Goal: Task Accomplishment & Management: Complete application form

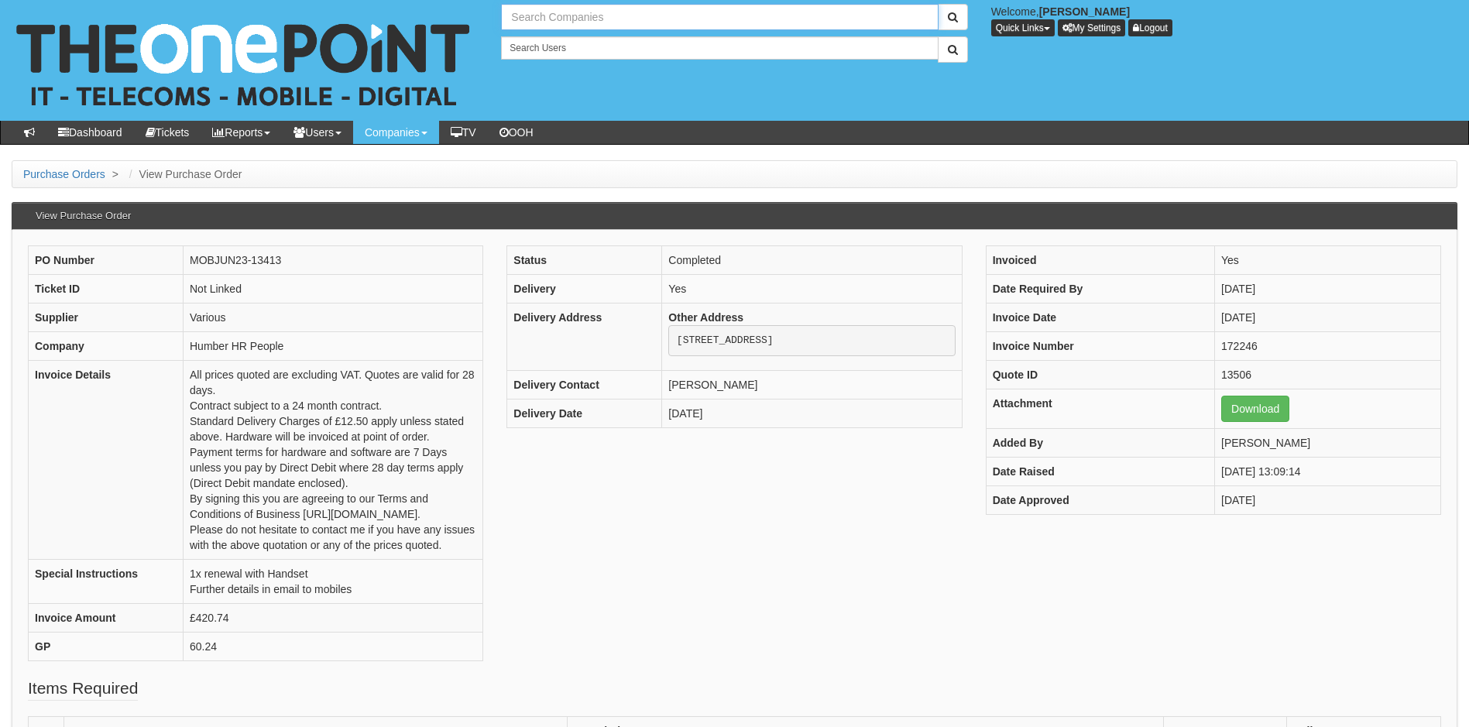
click at [595, 19] on input "text" at bounding box center [719, 17] width 437 height 26
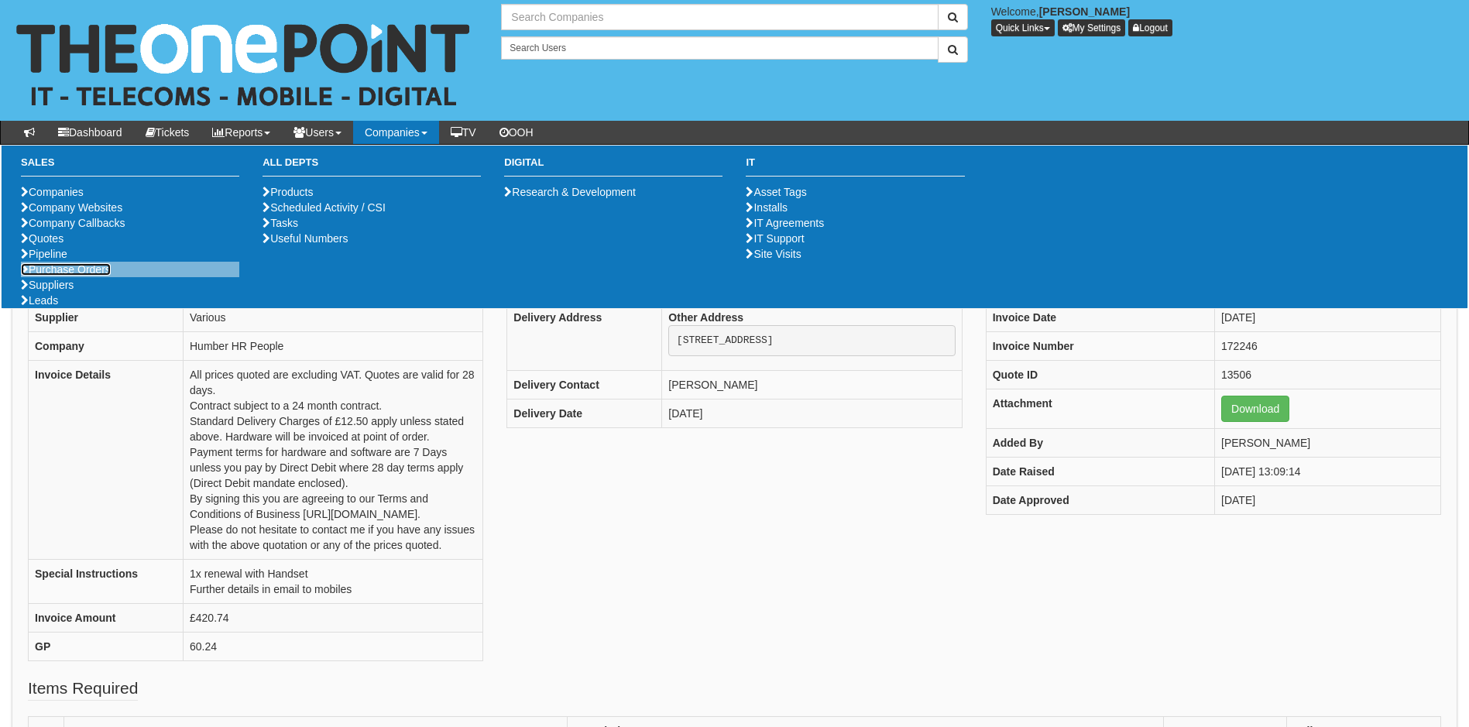
type input "Search Companies"
click at [72, 276] on link "Purchase Orders" at bounding box center [66, 269] width 90 height 12
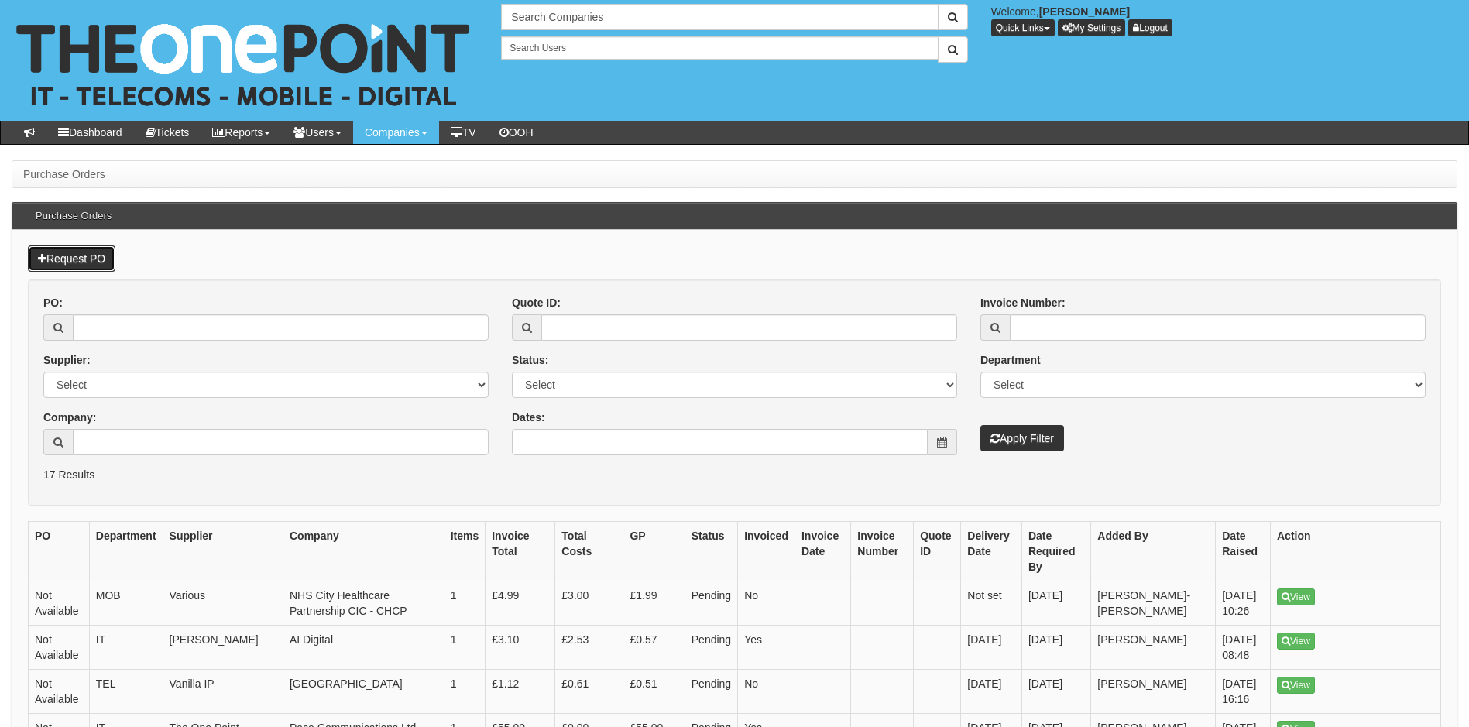
click at [77, 249] on link "Request PO" at bounding box center [71, 258] width 87 height 26
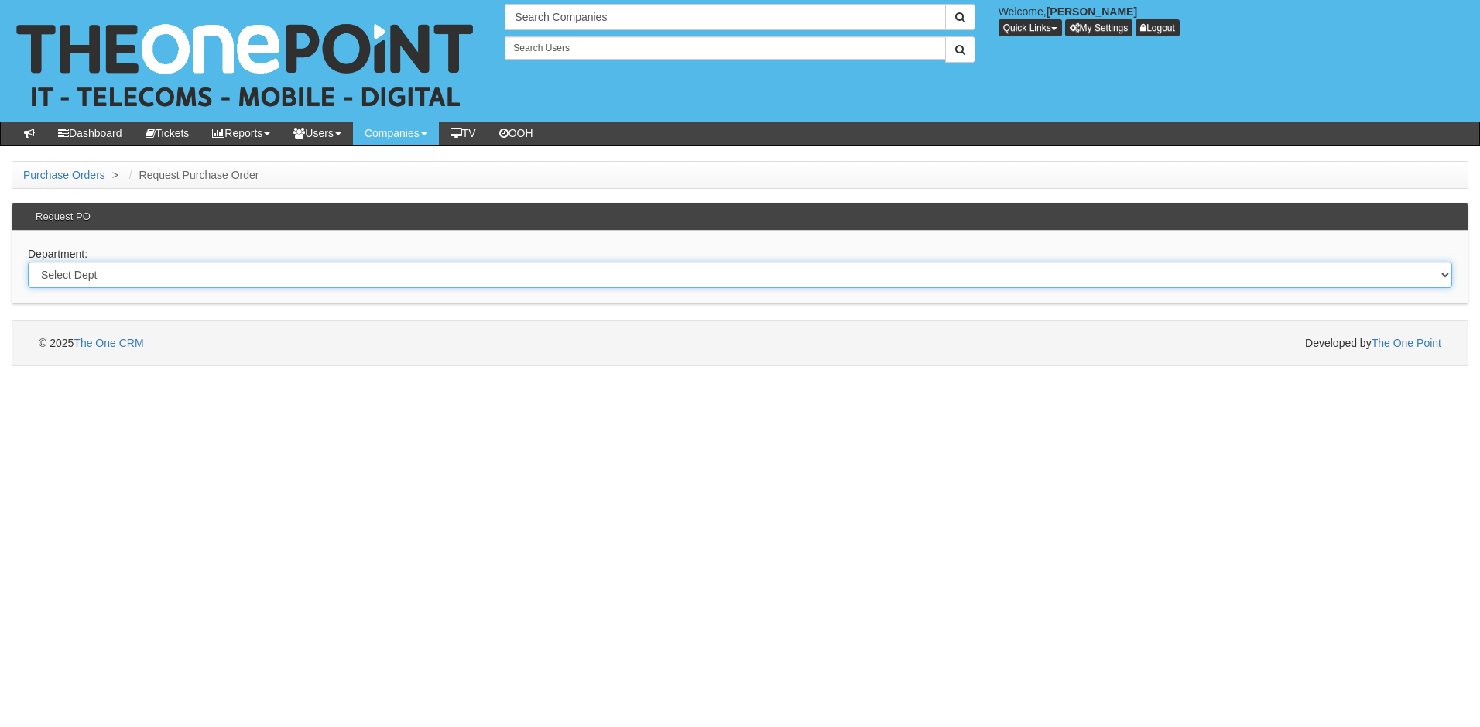
drag, startPoint x: 118, startPoint y: 279, endPoint x: 110, endPoint y: 286, distance: 9.9
click at [118, 279] on select "Select Dept Digital Internal IT Mobiles Marketing Telecoms" at bounding box center [740, 275] width 1424 height 26
select select "?pipeID=&dept=MOB"
click at [28, 262] on select "Select Dept Digital Internal IT Mobiles Marketing Telecoms" at bounding box center [740, 275] width 1424 height 26
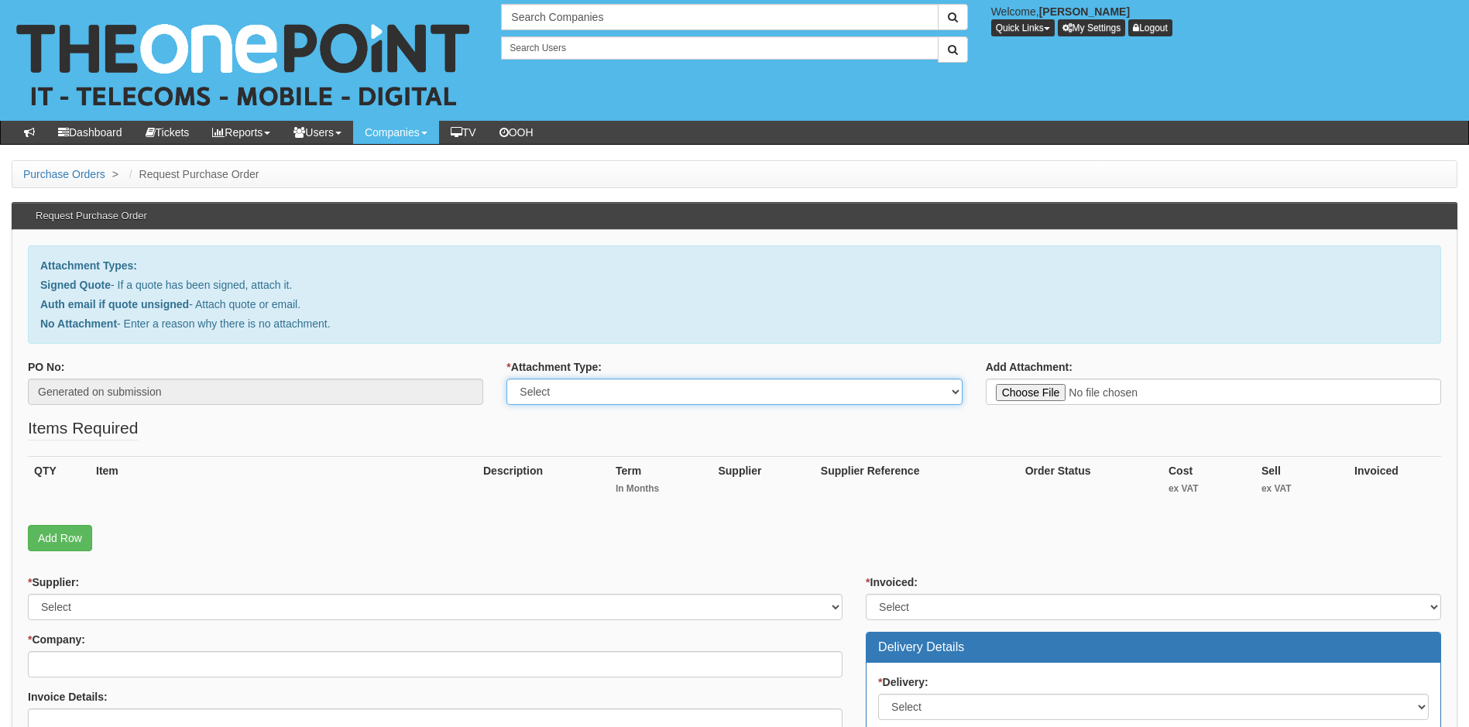
click at [654, 391] on select "Select Signed Quote Auth email with quote if unsigned No Attachment" at bounding box center [733, 392] width 455 height 26
select select "Signed Quote"
click at [506, 379] on select "Select Signed Quote Auth email with quote if unsigned No Attachment" at bounding box center [733, 392] width 455 height 26
type input "C:\fakepath\Humber HR People - Mobile Renewal New Sim.pdf"
click at [81, 540] on link "Add Row" at bounding box center [60, 538] width 64 height 26
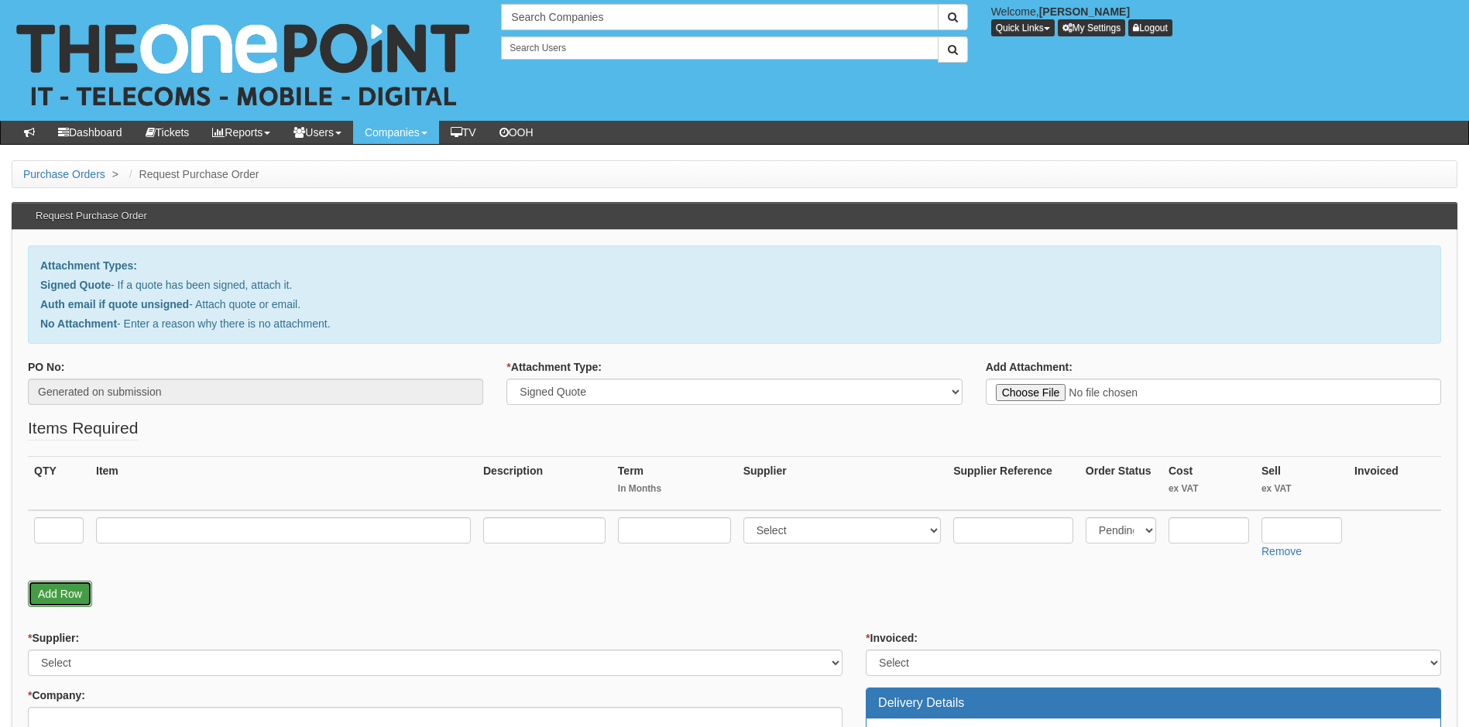
click at [62, 588] on link "Add Row" at bounding box center [60, 594] width 64 height 26
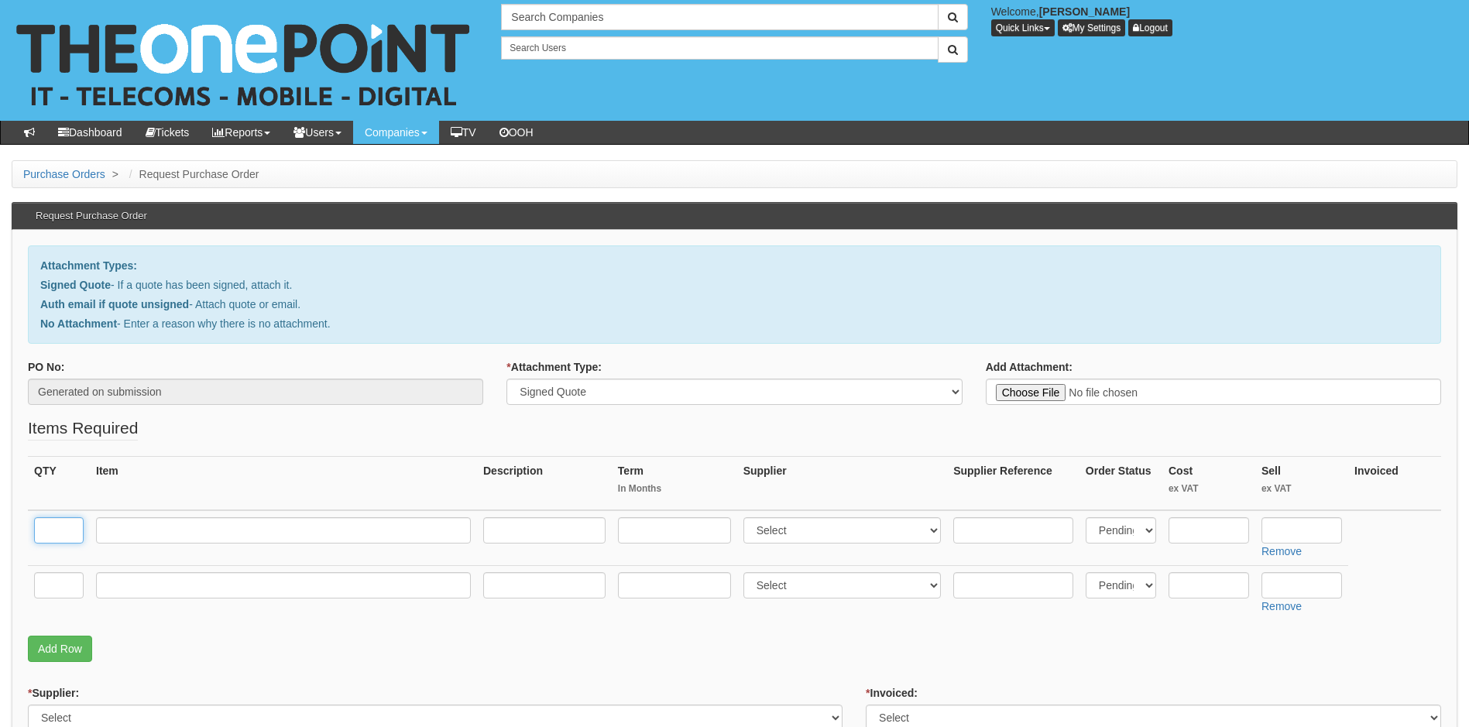
click at [70, 526] on input "text" at bounding box center [59, 530] width 50 height 26
type input "1"
click at [36, 587] on input "text" at bounding box center [59, 585] width 50 height 26
type input "1"
click at [197, 632] on div "QTY Item Description Term In Months Supplier Supplier Reference Order Status Co…" at bounding box center [734, 546] width 1413 height 180
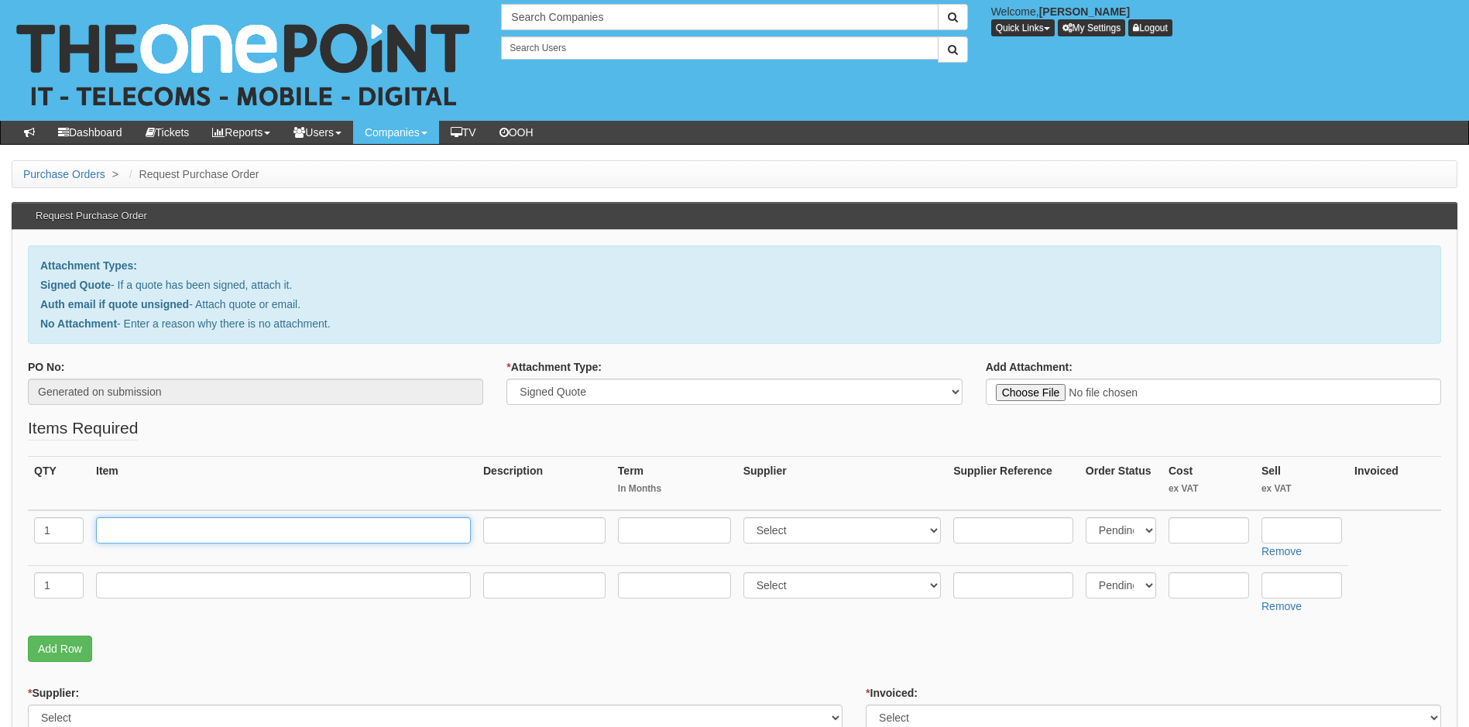
click at [163, 534] on input "text" at bounding box center [283, 530] width 375 height 26
click at [170, 533] on input "O2 Small Biz 20GB" at bounding box center [283, 530] width 375 height 26
type input "O2 Small Biz unlimited 20GB"
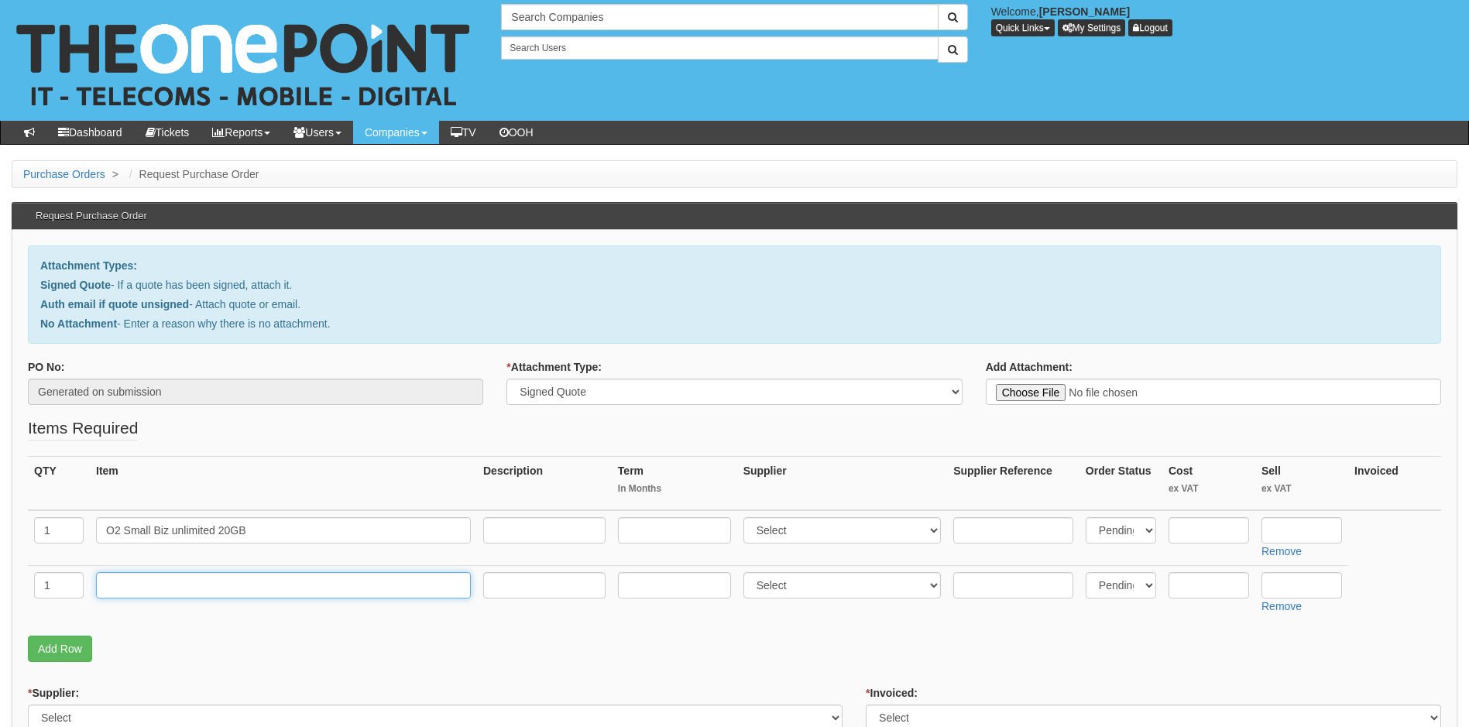
click at [145, 589] on input "text" at bounding box center [283, 585] width 375 height 26
click at [172, 587] on input "O2 Small Biz 50GB" at bounding box center [283, 585] width 375 height 26
type input "O2 Small Biz unlimited 50GB"
click at [509, 526] on input "text" at bounding box center [544, 530] width 122 height 26
type input "£30.50pm"
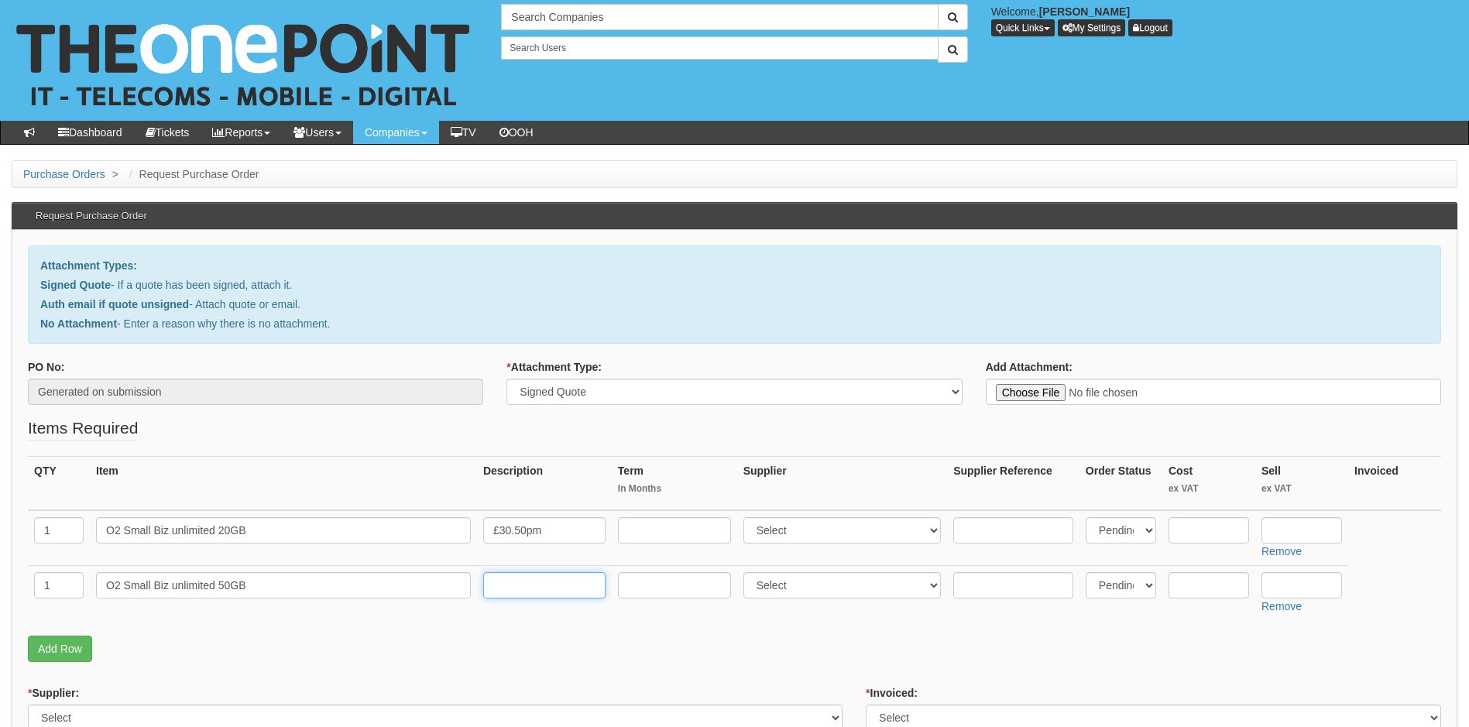
click at [504, 583] on input "text" at bounding box center [544, 585] width 122 height 26
type input "£31.50pm"
click at [648, 547] on td at bounding box center [674, 538] width 125 height 56
click at [654, 526] on input "text" at bounding box center [674, 530] width 113 height 26
type input "24"
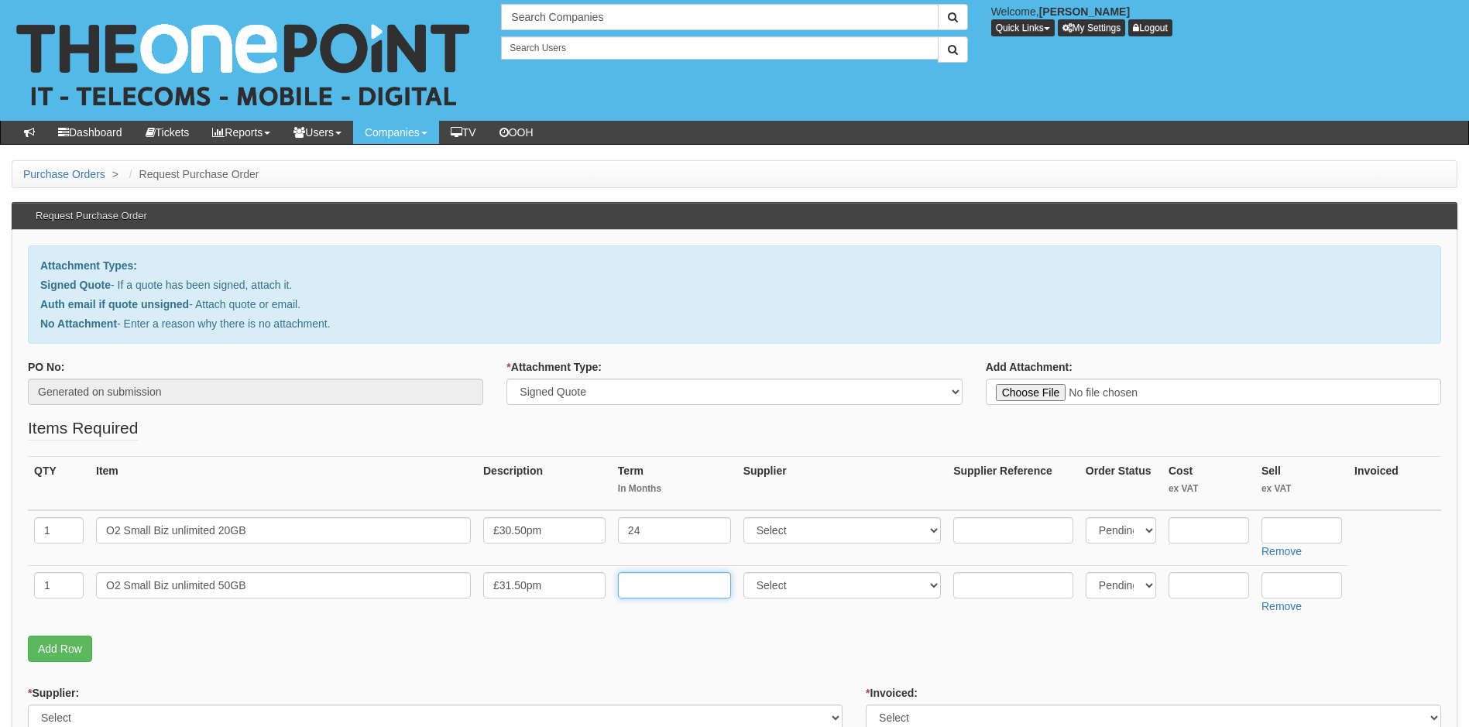
click at [650, 592] on input "text" at bounding box center [674, 585] width 113 height 26
type input "24"
click at [853, 527] on select "Select 123 REG.co.uk 1Password 3 4Gon AA Jones Electric Ltd Abzorb Access Group…" at bounding box center [842, 530] width 198 height 26
select select "54"
click at [746, 517] on select "Select 123 REG.co.uk 1Password 3 4Gon AA Jones Electric Ltd Abzorb Access Group…" at bounding box center [842, 530] width 198 height 26
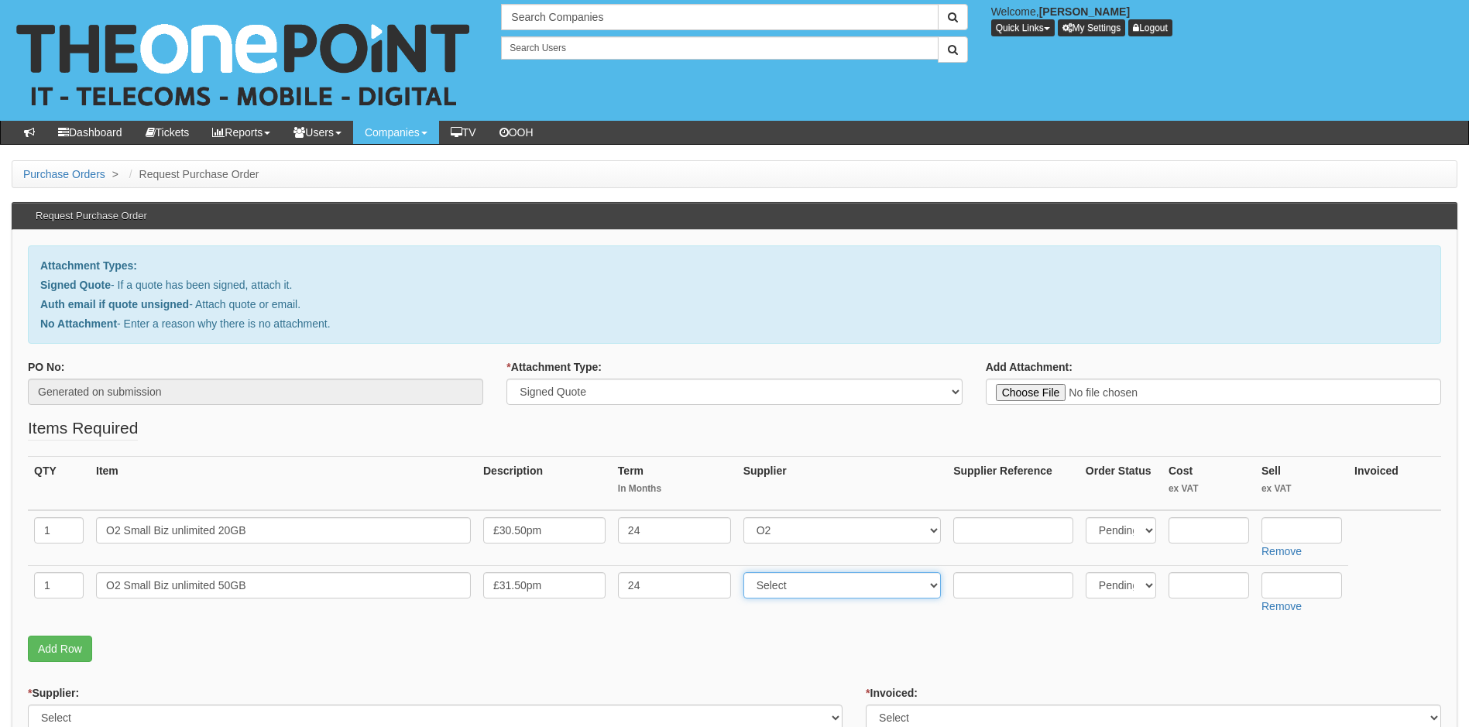
drag, startPoint x: 819, startPoint y: 588, endPoint x: 829, endPoint y: 593, distance: 11.1
click at [818, 588] on select "Select 123 REG.co.uk 1Password 3 4Gon AA Jones Electric Ltd Abzorb Access Group…" at bounding box center [842, 585] width 198 height 26
select select "54"
click at [746, 572] on select "Select 123 REG.co.uk 1Password 3 4Gon AA Jones Electric Ltd Abzorb Access Group…" at bounding box center [842, 585] width 198 height 26
click at [1296, 528] on input "text" at bounding box center [1301, 530] width 81 height 26
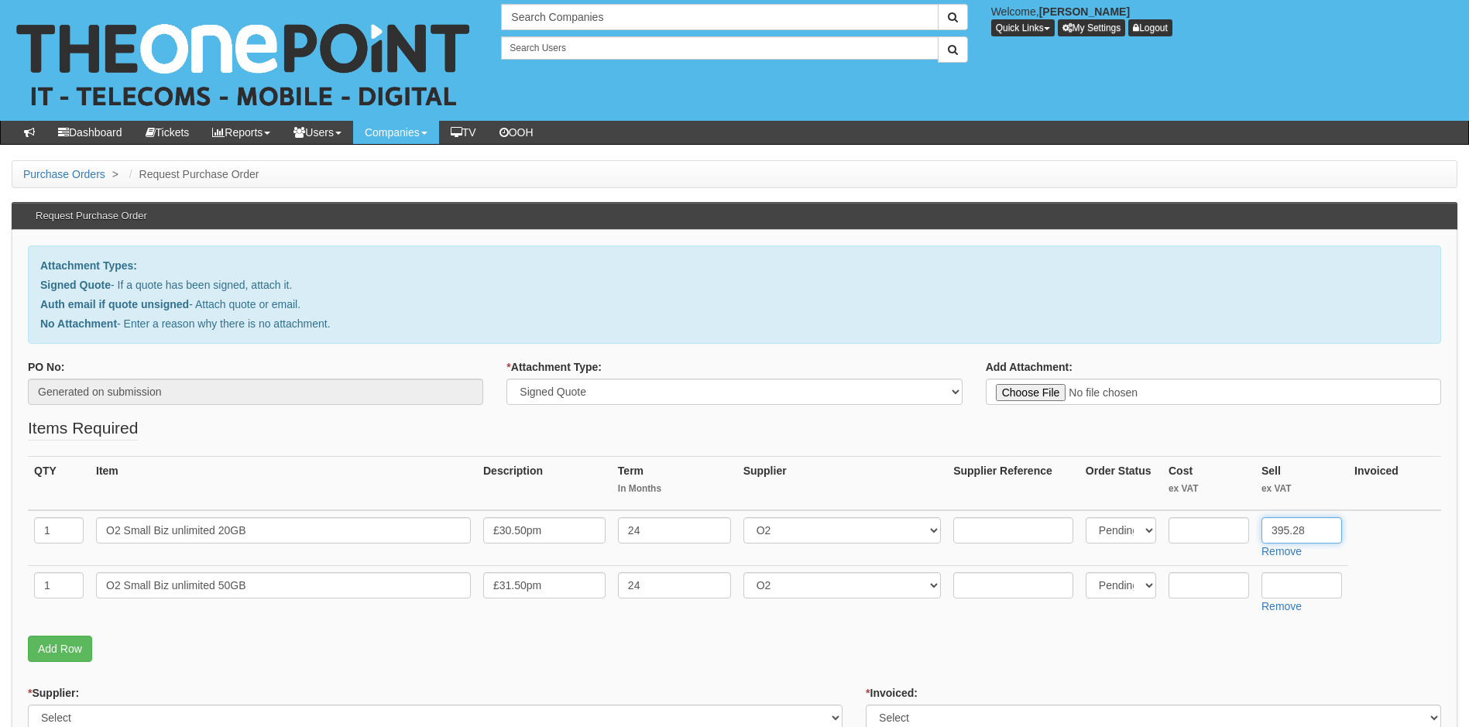
type input "395.28"
click at [1294, 589] on input "text" at bounding box center [1301, 585] width 81 height 26
type input "408.24"
click at [59, 648] on link "Add Row" at bounding box center [60, 649] width 64 height 26
click at [63, 643] on input "text" at bounding box center [59, 640] width 50 height 26
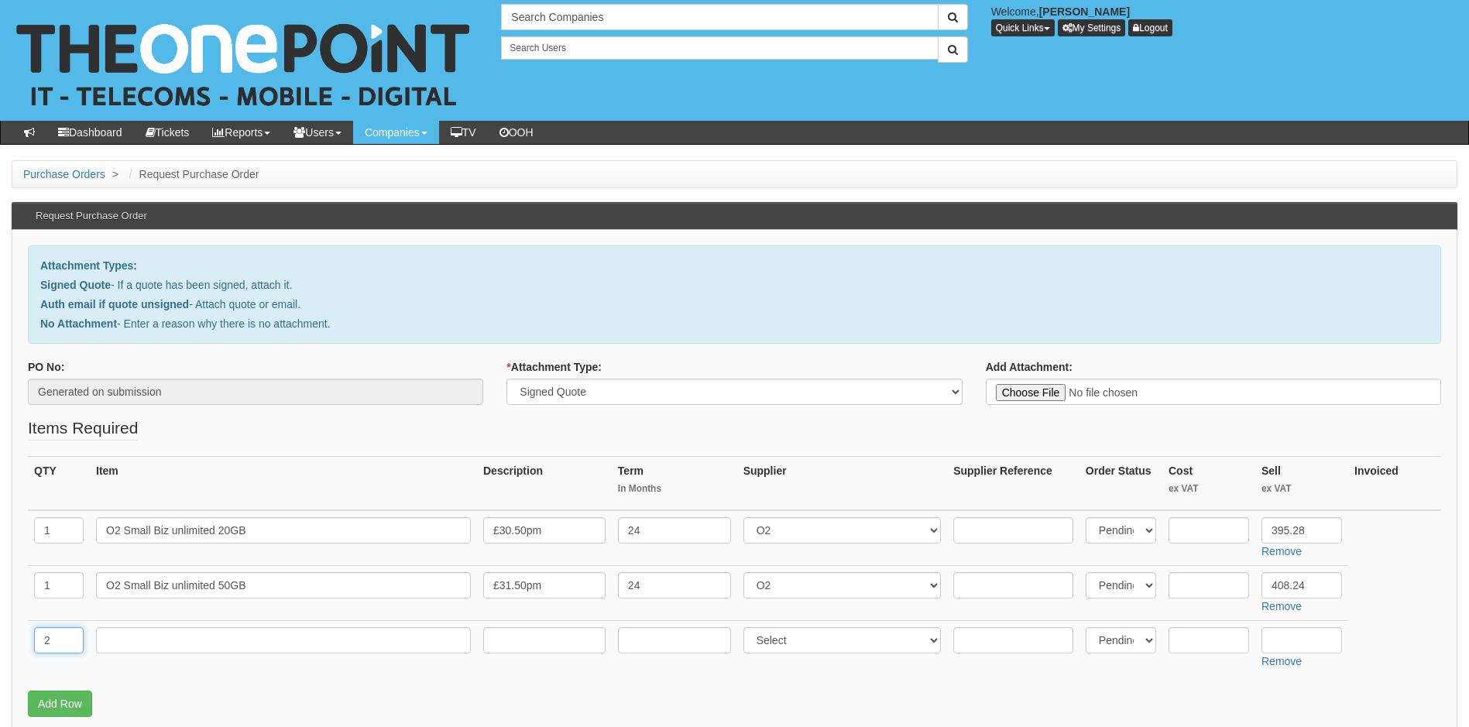
type input "2"
click at [134, 643] on input "text" at bounding box center [283, 640] width 375 height 26
type input "iPhone 13 128gb"
click at [526, 641] on input "text" at bounding box center [544, 640] width 122 height 26
click at [1202, 645] on input "text" at bounding box center [1208, 640] width 81 height 26
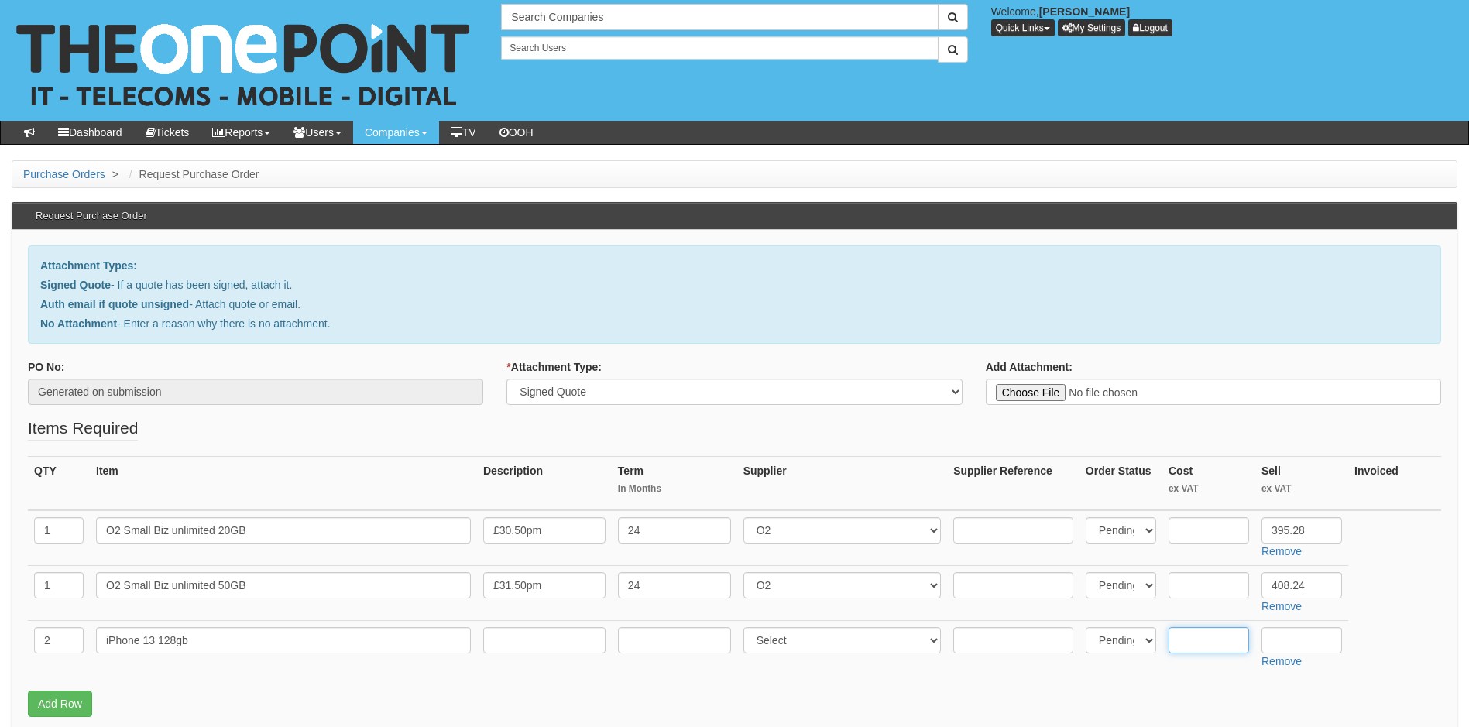
click at [1198, 644] on input "text" at bounding box center [1208, 640] width 81 height 26
type input "335"
click at [1188, 694] on p "Add Row" at bounding box center [734, 704] width 1413 height 26
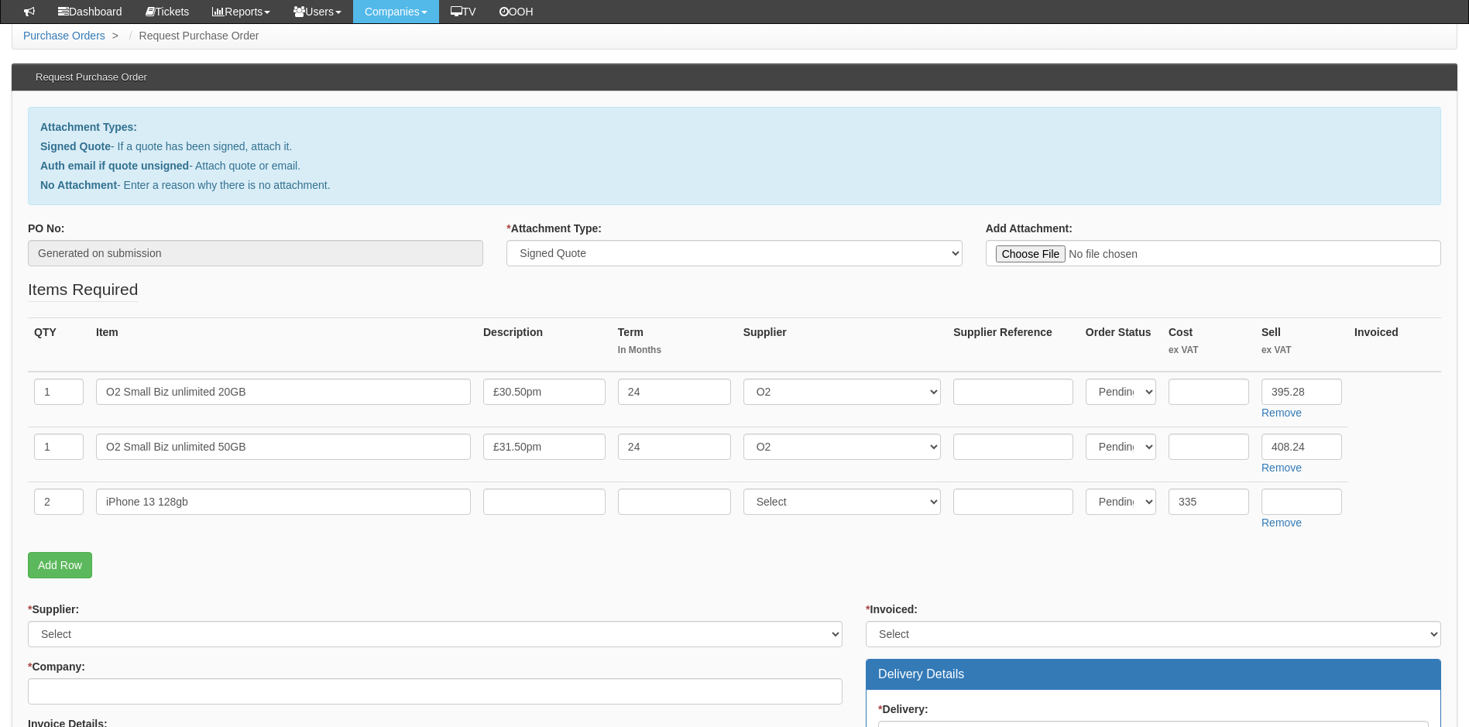
scroll to position [232, 0]
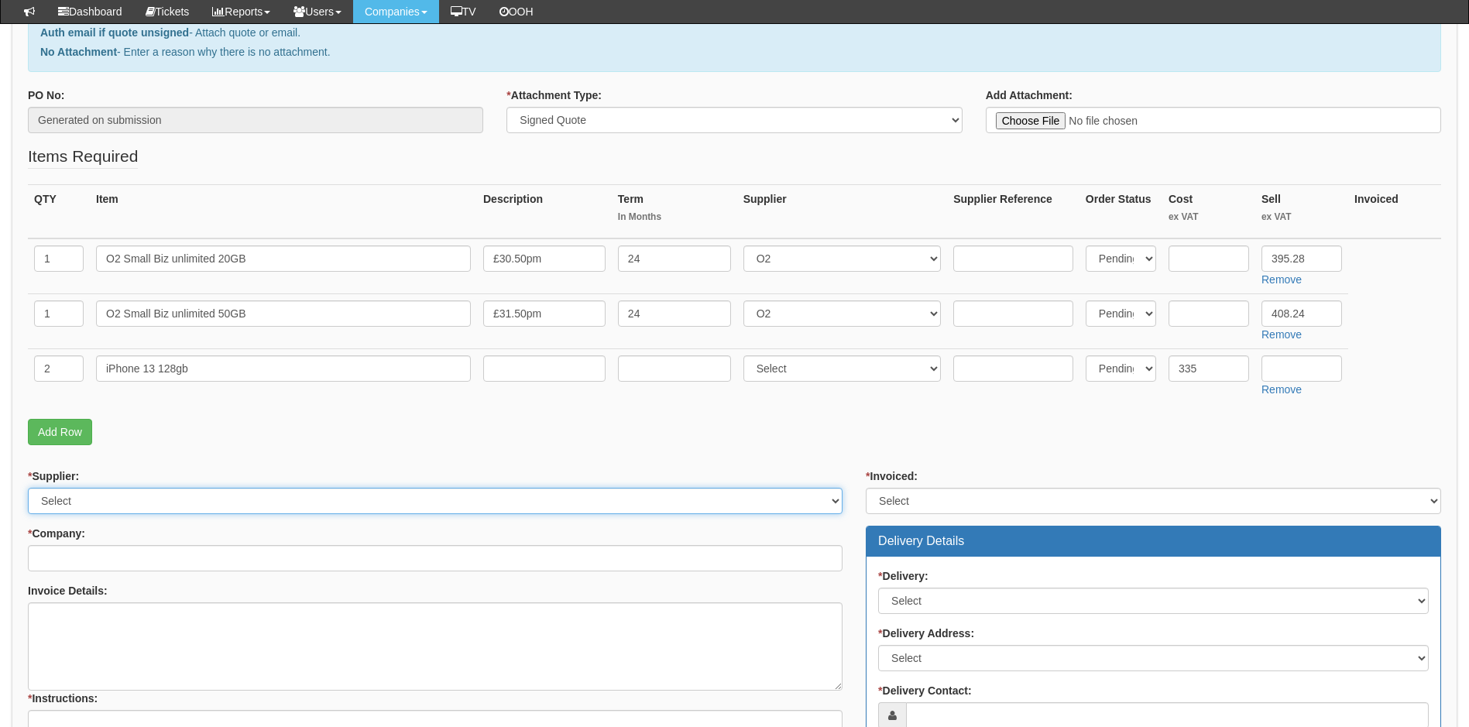
click at [196, 499] on select "Select 123 REG.co.uk 1Password 3 4Gon AA Jones Electric Ltd Abzorb Access Group…" at bounding box center [435, 501] width 814 height 26
select select "54"
click at [28, 488] on select "Select 123 REG.co.uk 1Password 3 4Gon AA Jones Electric Ltd Abzorb Access Group…" at bounding box center [435, 501] width 814 height 26
click at [105, 568] on input "* Company:" at bounding box center [435, 558] width 814 height 26
click at [123, 562] on input "humber" at bounding box center [435, 558] width 814 height 26
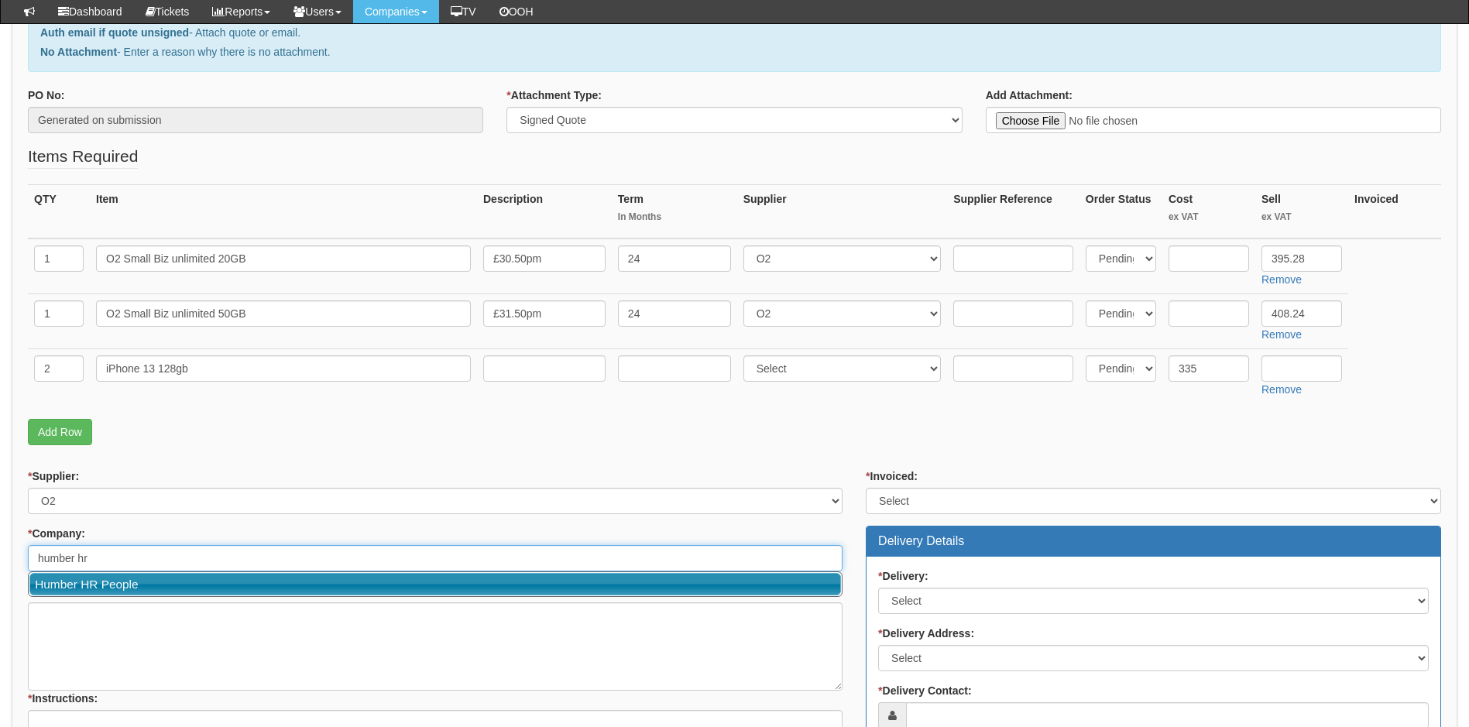
click at [94, 585] on link "Humber HR People" at bounding box center [434, 584] width 811 height 22
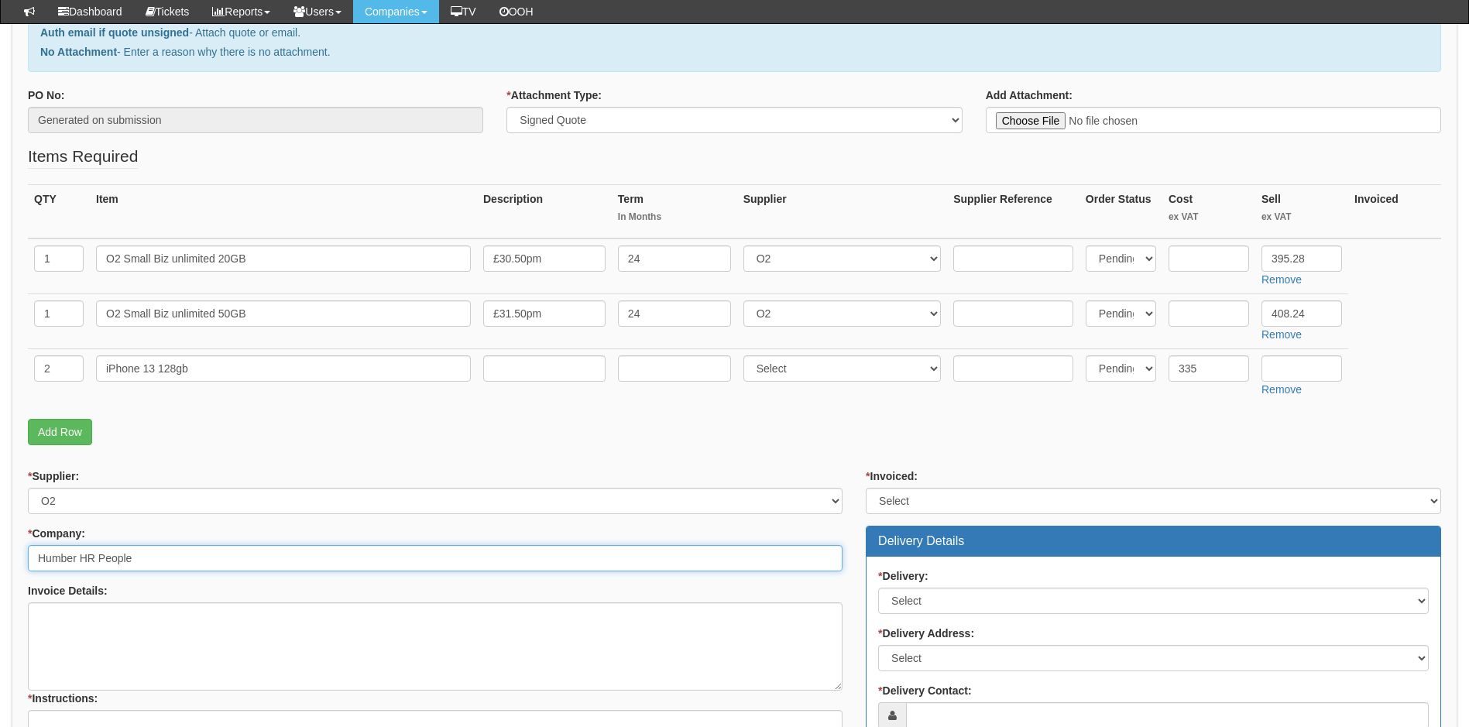
type input "Humber HR People"
click at [962, 497] on select "Select Yes No N/A STB (part of order)" at bounding box center [1153, 501] width 575 height 26
select select "2"
click at [866, 488] on select "Select Yes No N/A STB (part of order)" at bounding box center [1153, 501] width 575 height 26
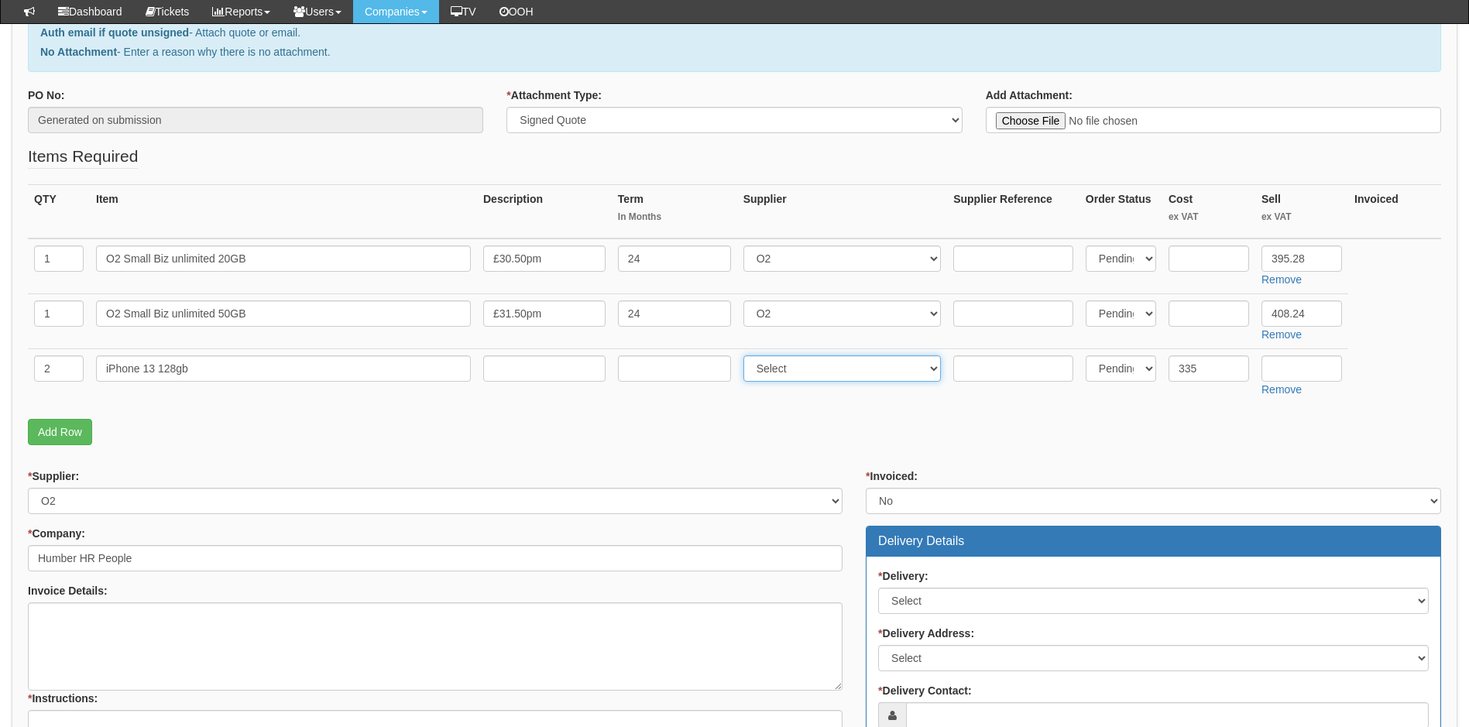
click at [813, 369] on select "Select 123 REG.co.uk 1Password 3 4Gon AA Jones Electric Ltd Abzorb Access Group…" at bounding box center [842, 368] width 198 height 26
select select "260"
click at [746, 355] on select "Select 123 REG.co.uk 1Password 3 4Gon AA Jones Electric Ltd Abzorb Access Group…" at bounding box center [842, 368] width 198 height 26
click at [216, 495] on select "Select 123 REG.co.uk 1Password 3 4Gon AA Jones Electric Ltd Abzorb Access Group…" at bounding box center [435, 501] width 814 height 26
select select "124"
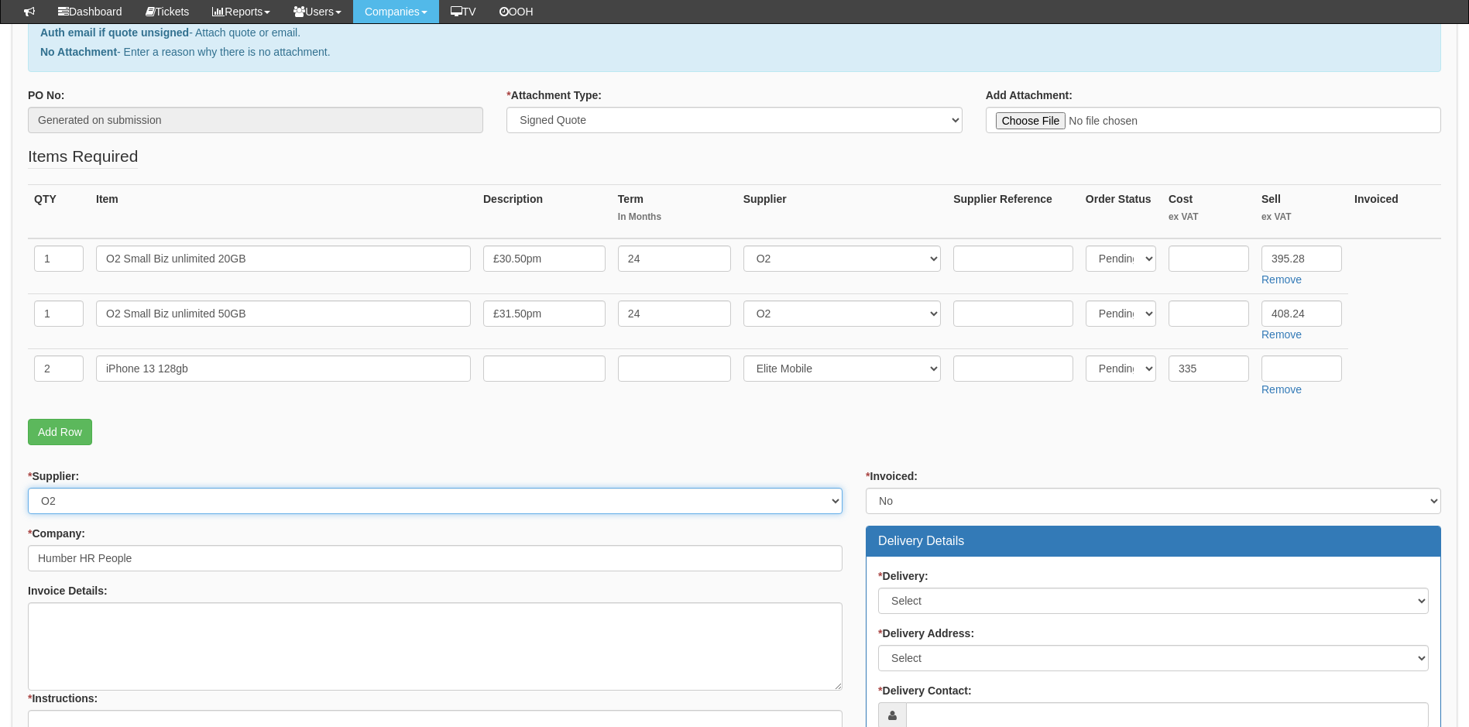
click at [28, 488] on select "Select 123 REG.co.uk 1Password 3 4Gon AA Jones Electric Ltd Abzorb Access Group…" at bounding box center [435, 501] width 814 height 26
click at [1066, 439] on p "Add Row" at bounding box center [734, 432] width 1413 height 26
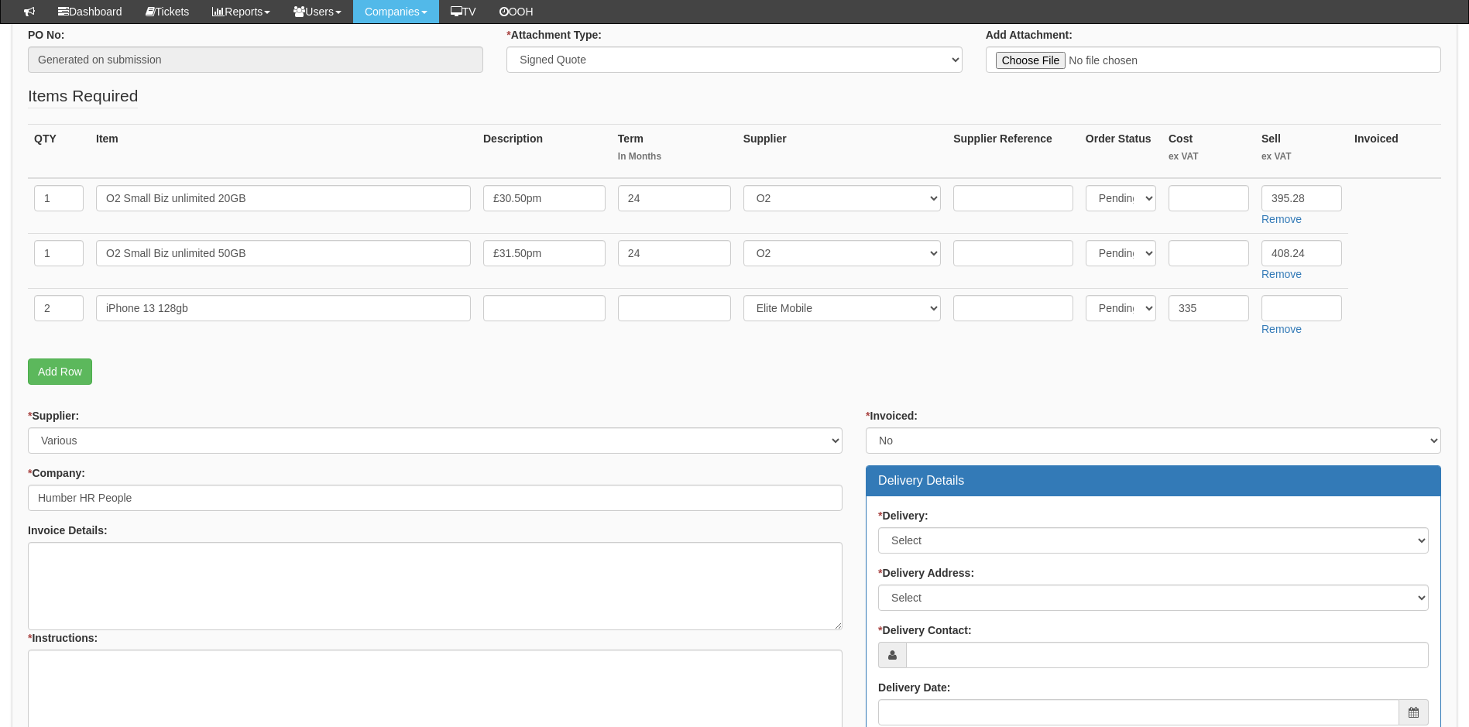
scroll to position [387, 0]
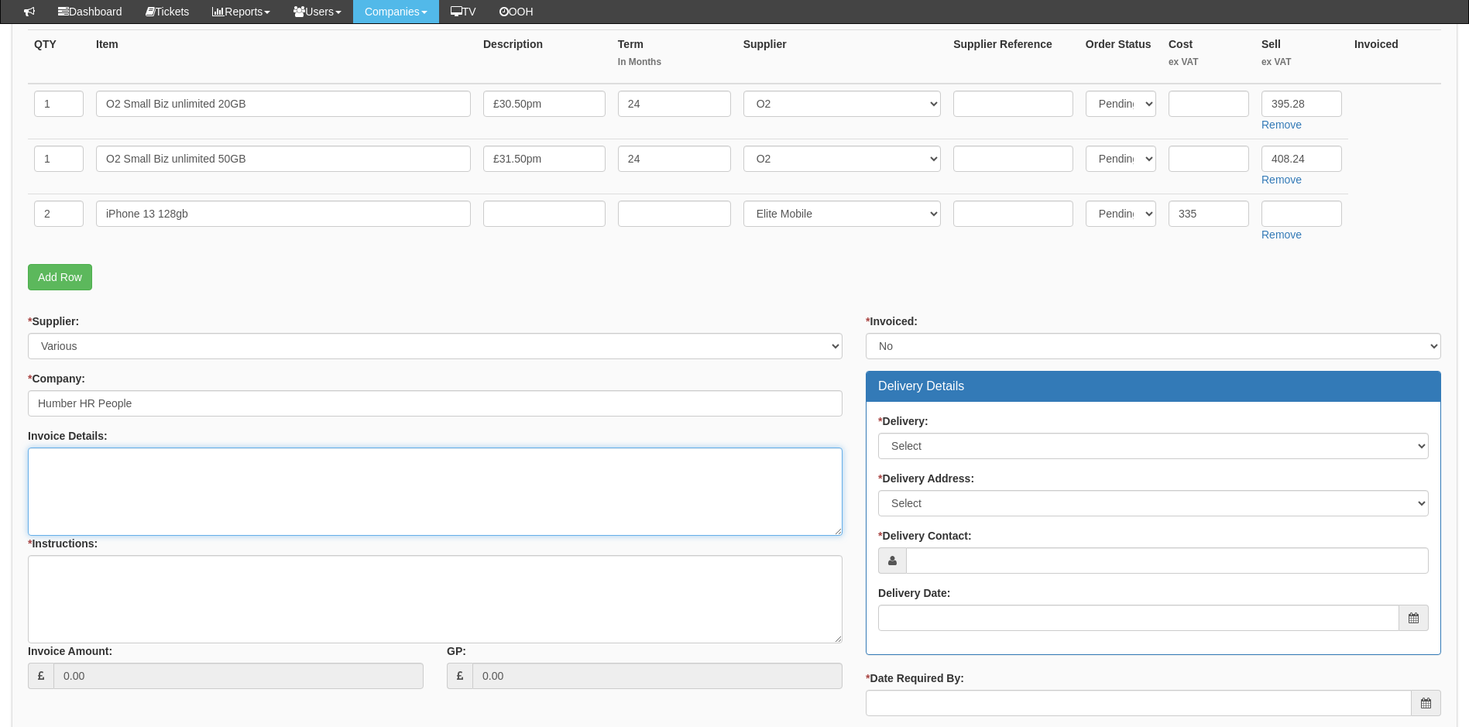
click at [109, 475] on textarea "Invoice Details:" at bounding box center [435, 491] width 814 height 88
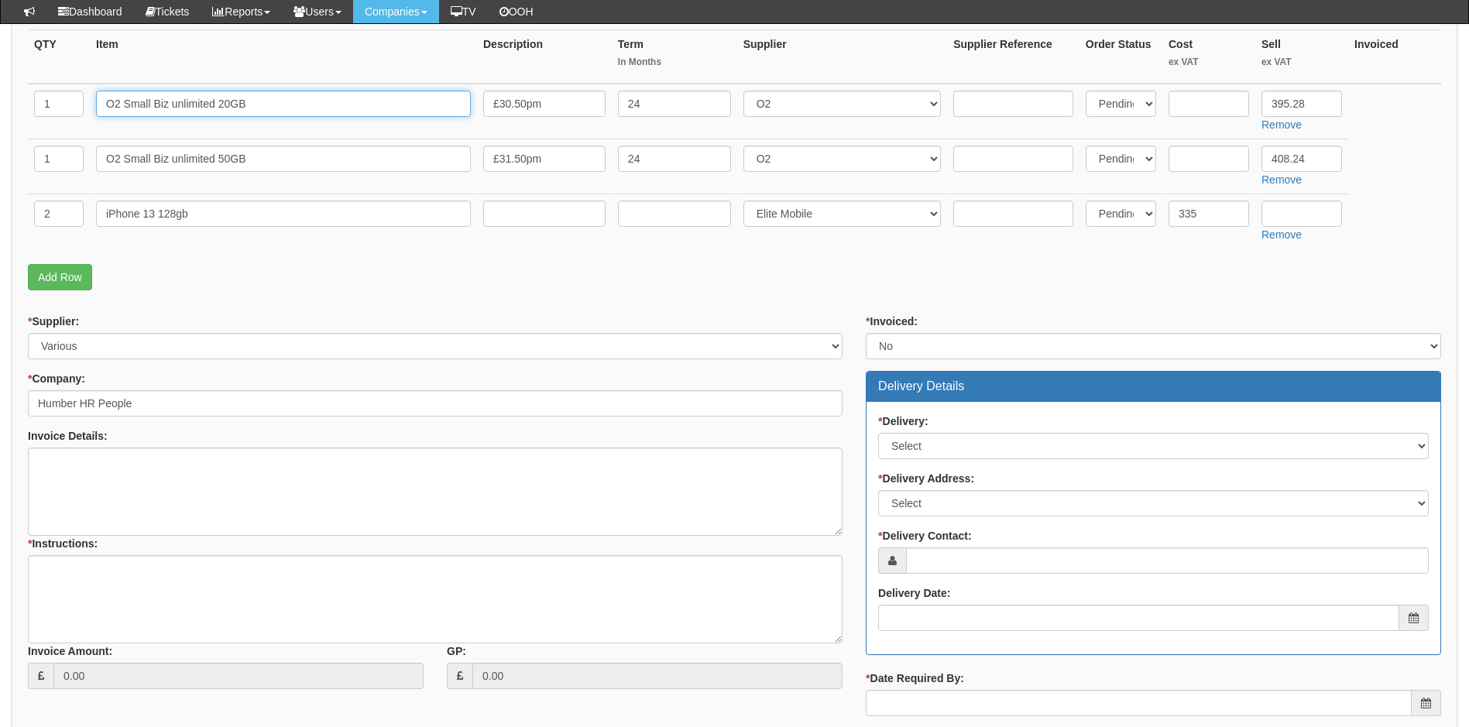
click at [323, 105] on input "O2 Small Biz unlimited 20GB" at bounding box center [283, 104] width 375 height 26
type input "O2 Small Biz unlimited 20GB - New"
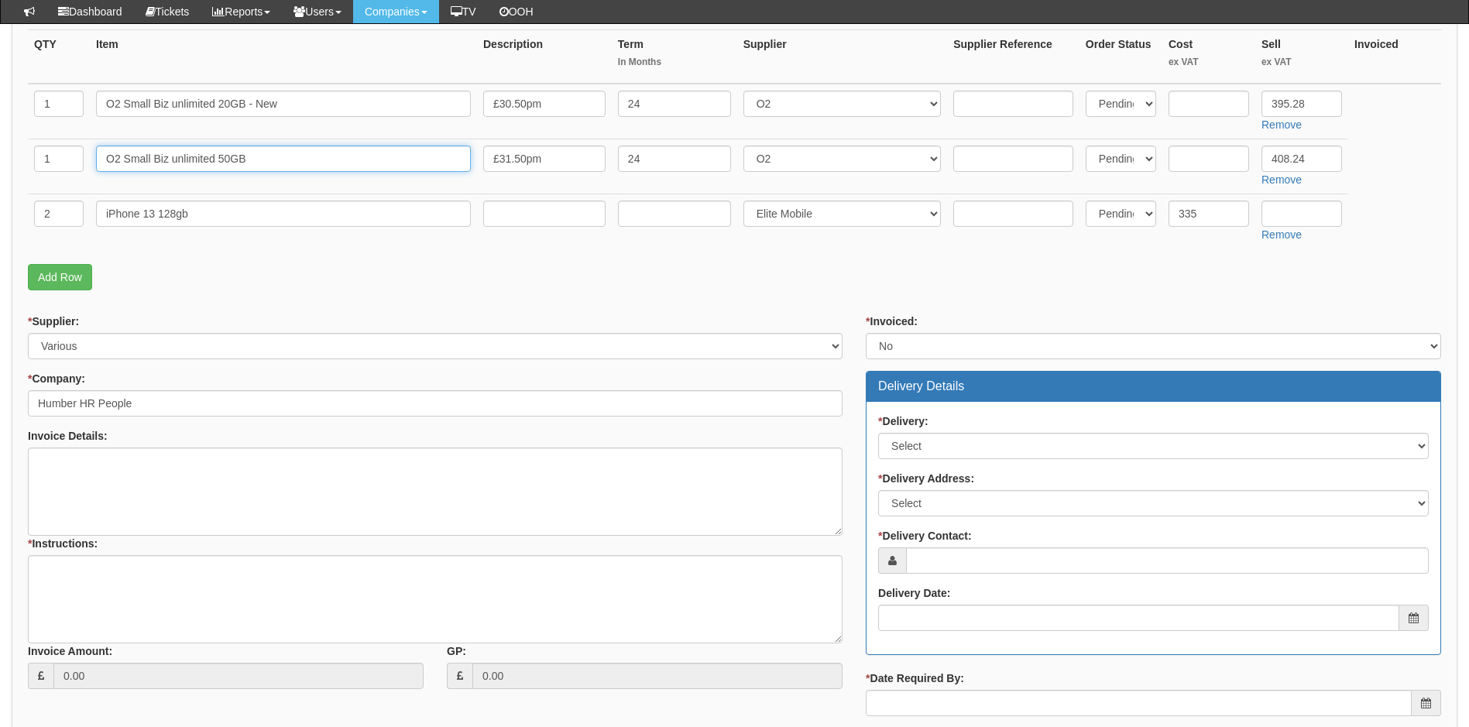
click at [311, 159] on input "O2 Small Biz unlimited 50GB" at bounding box center [283, 159] width 375 height 26
type input "O2 Small Biz unlimited 50GB - Resign"
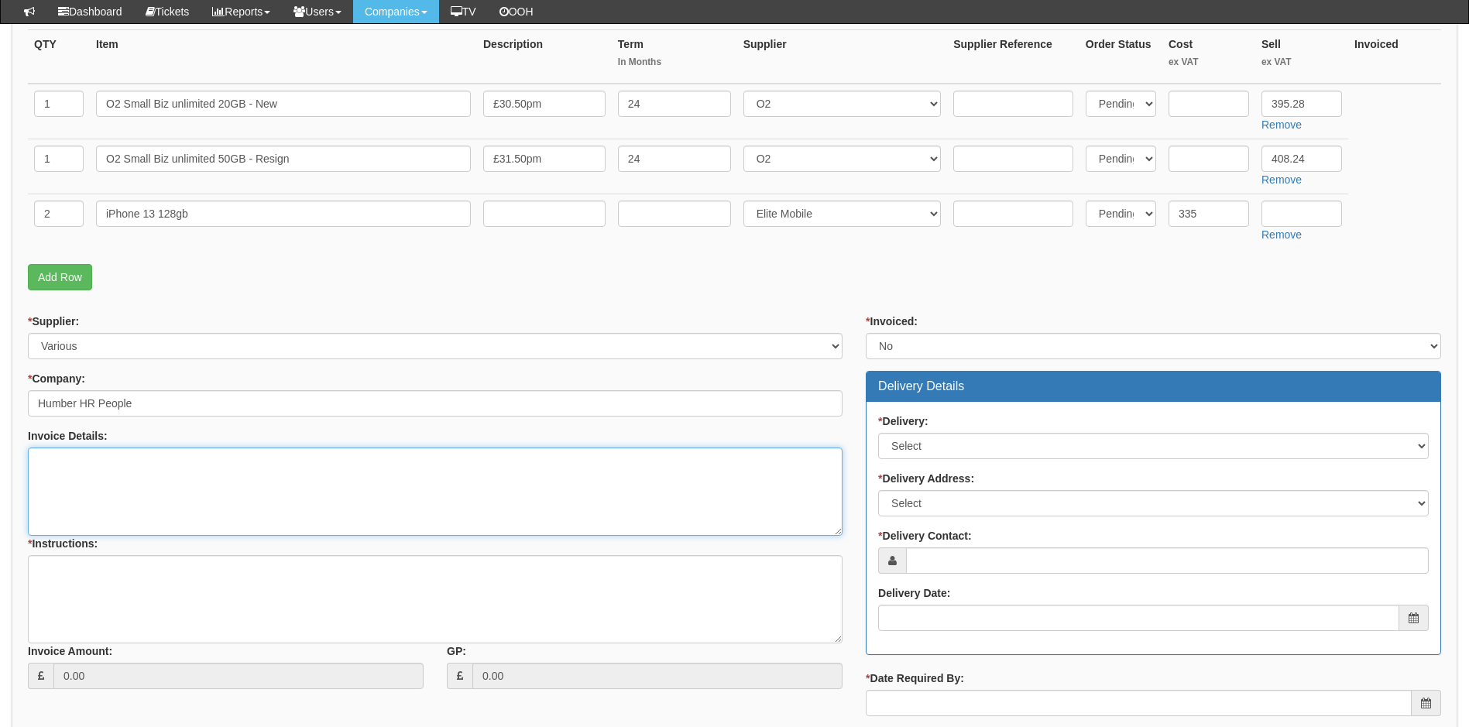
click at [157, 481] on textarea "Invoice Details:" at bounding box center [435, 491] width 814 height 88
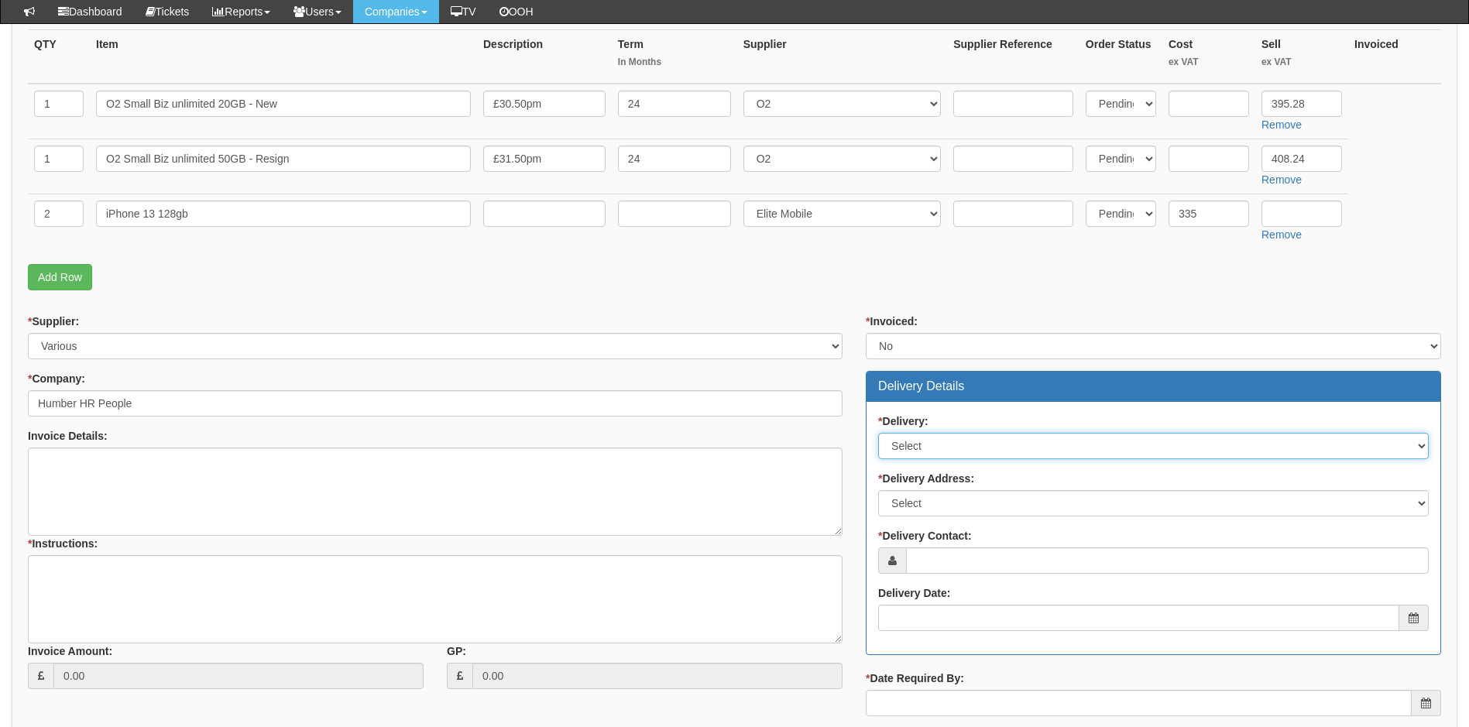
click at [944, 444] on select "Select No Not Applicable Yes" at bounding box center [1153, 446] width 550 height 26
select select "1"
click at [878, 433] on select "Select No Not Applicable Yes" at bounding box center [1153, 446] width 550 height 26
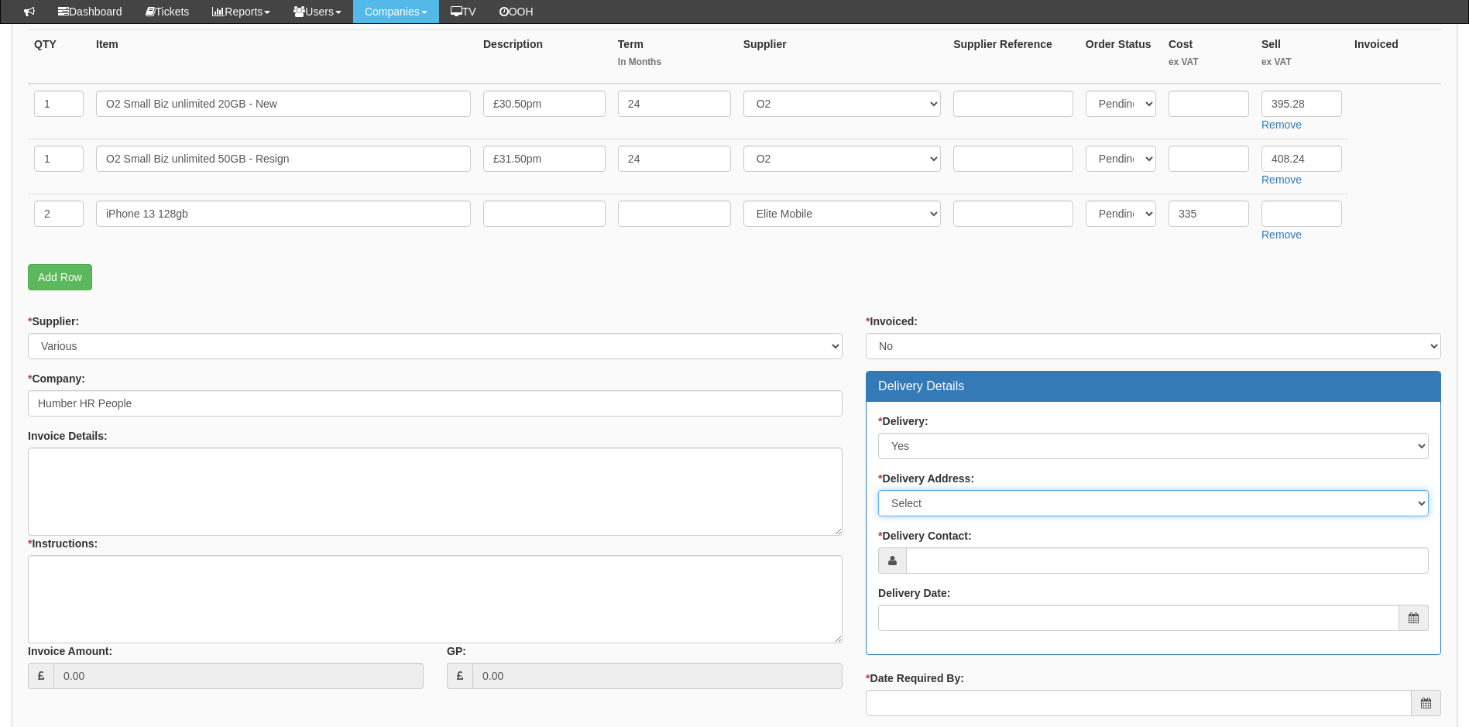
click at [939, 500] on select "Select Not Applicable Main Address - HU130GD Other" at bounding box center [1153, 503] width 550 height 26
select select "other"
click at [878, 490] on select "Select Not Applicable Main Address - HU130GD Other" at bounding box center [1153, 503] width 550 height 26
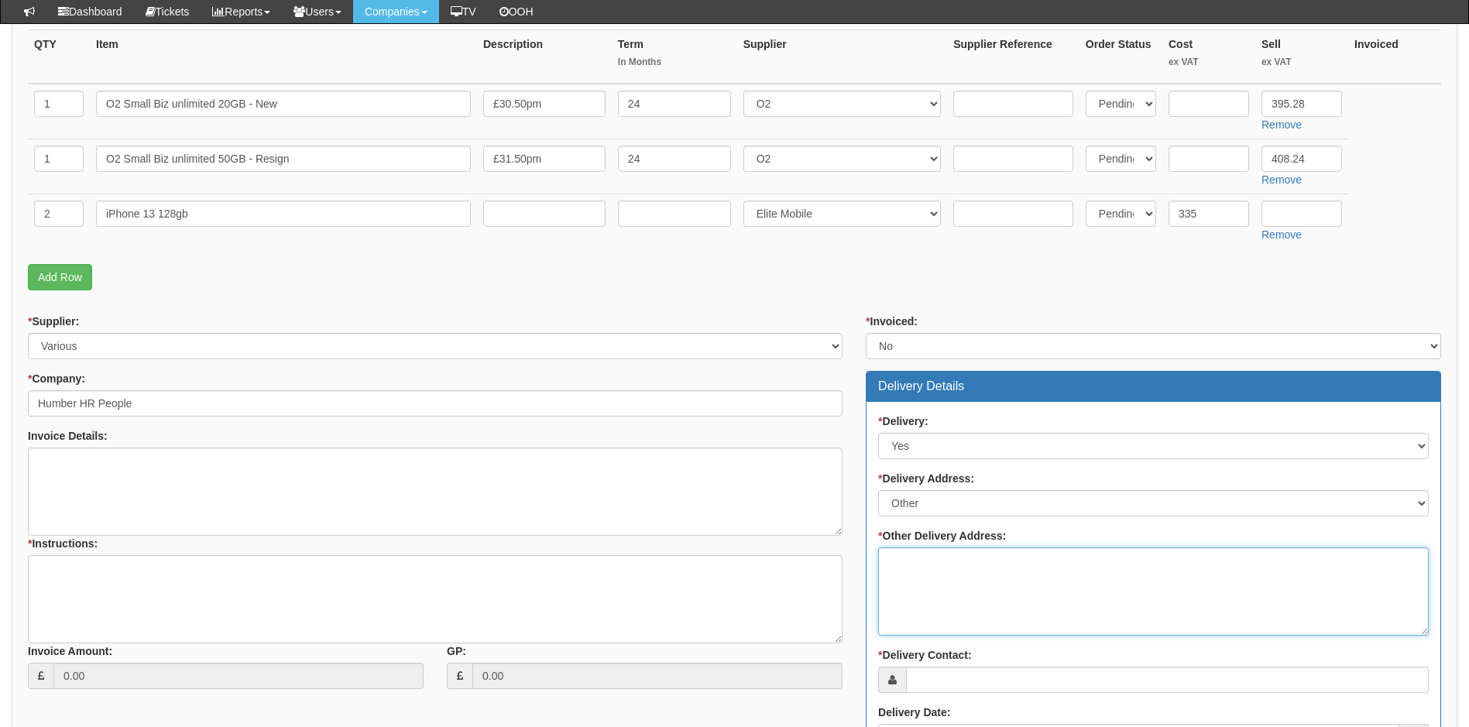
click at [944, 561] on textarea "* Other Delivery Address:" at bounding box center [1153, 591] width 550 height 88
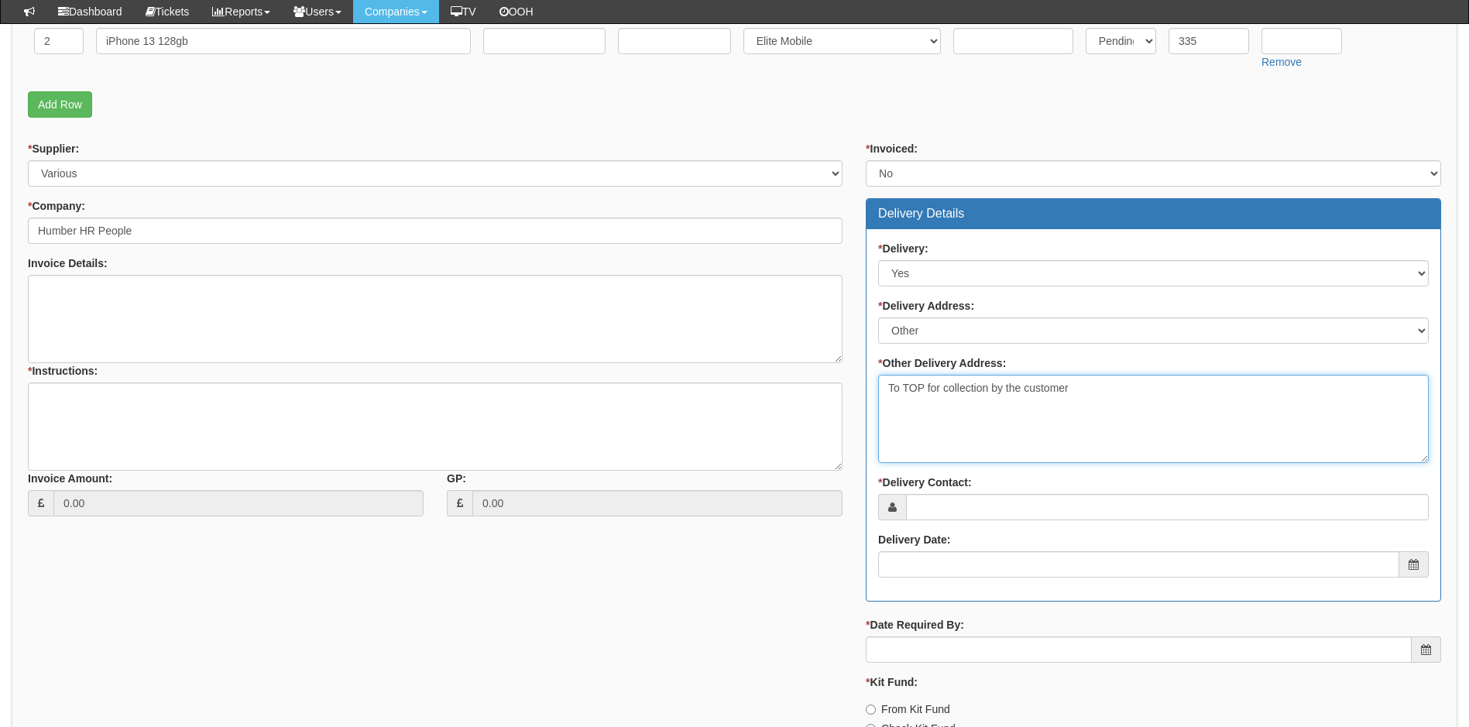
scroll to position [619, 0]
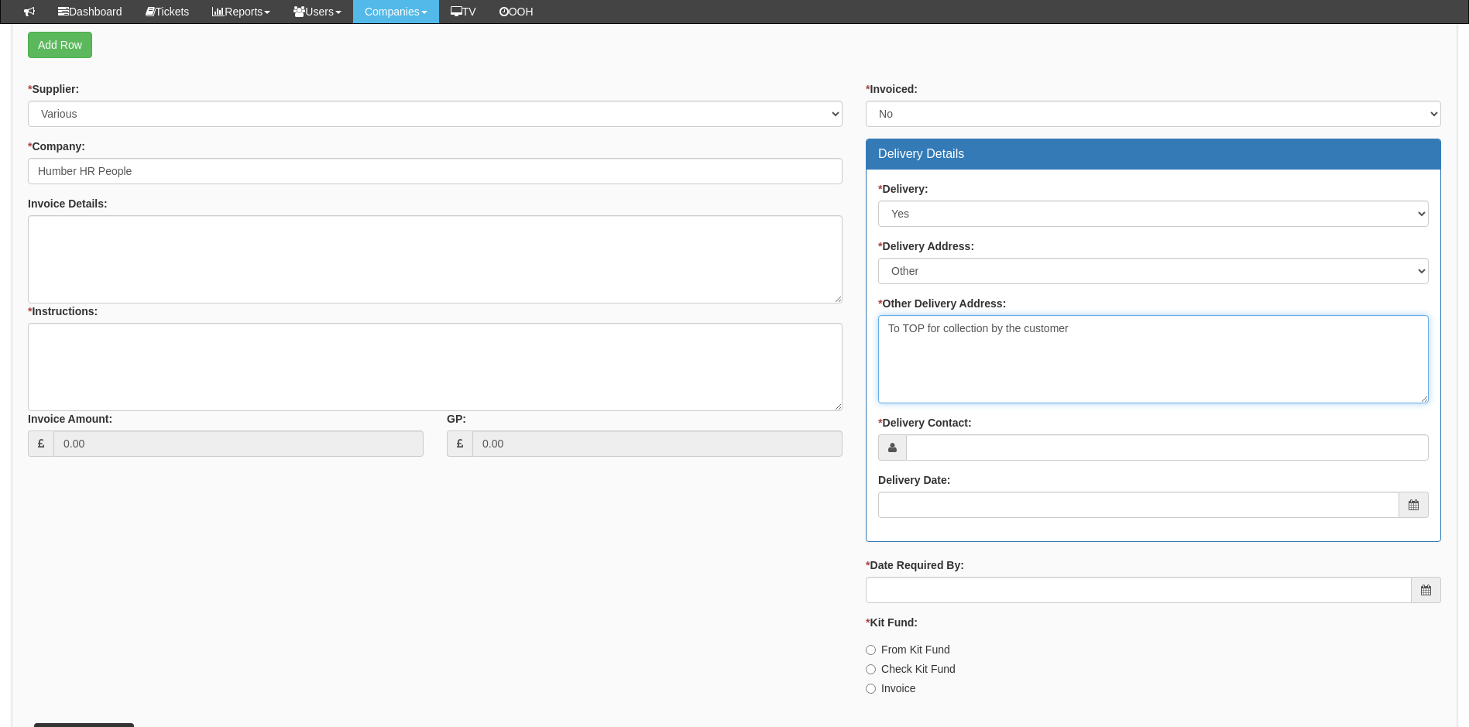
drag, startPoint x: 1083, startPoint y: 332, endPoint x: 1006, endPoint y: 327, distance: 77.6
click at [1006, 327] on textarea "To TOP for collection by the customer" at bounding box center [1153, 359] width 550 height 88
type textarea "To TOP for collection by [PERSON_NAME]"
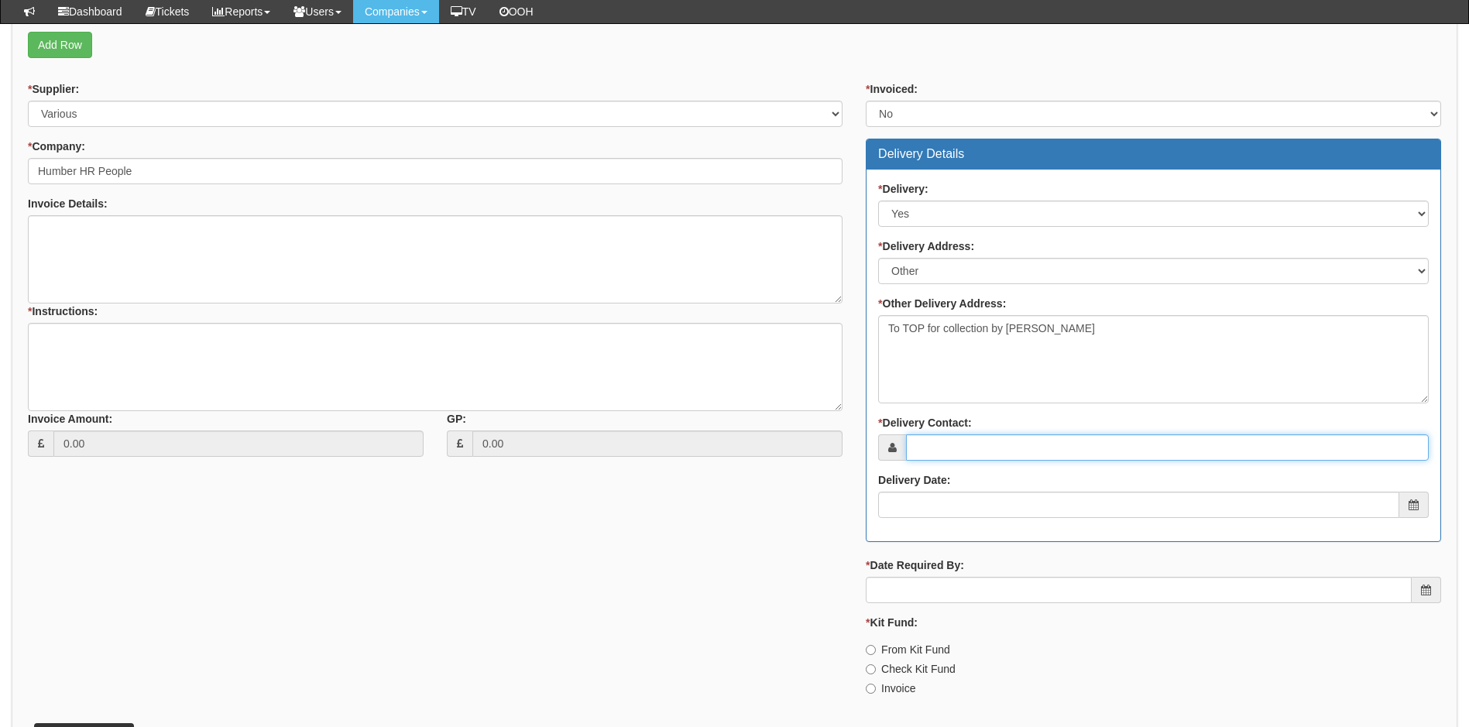
click at [917, 456] on input "* Delivery Contact:" at bounding box center [1167, 447] width 523 height 26
type input "[PERSON_NAME]"
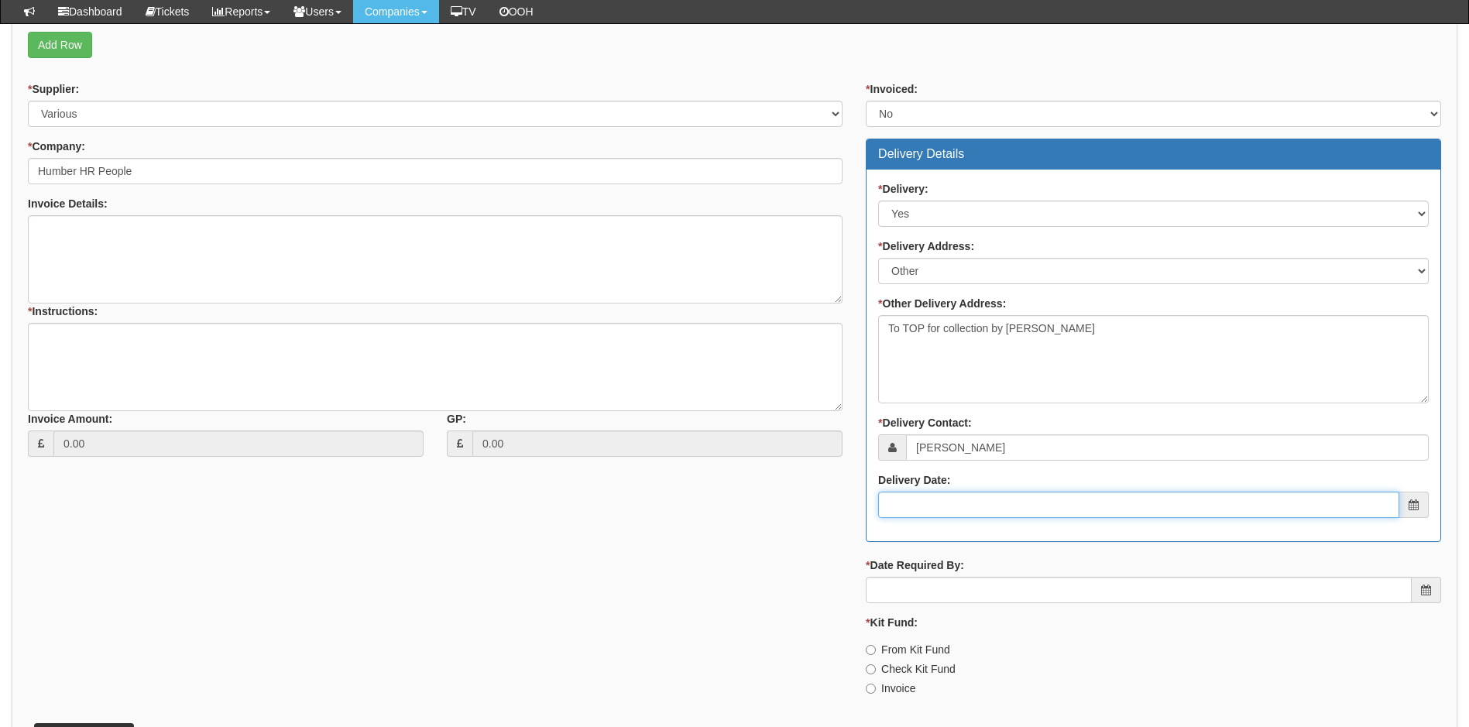
click at [957, 494] on input "Delivery Date:" at bounding box center [1138, 505] width 521 height 26
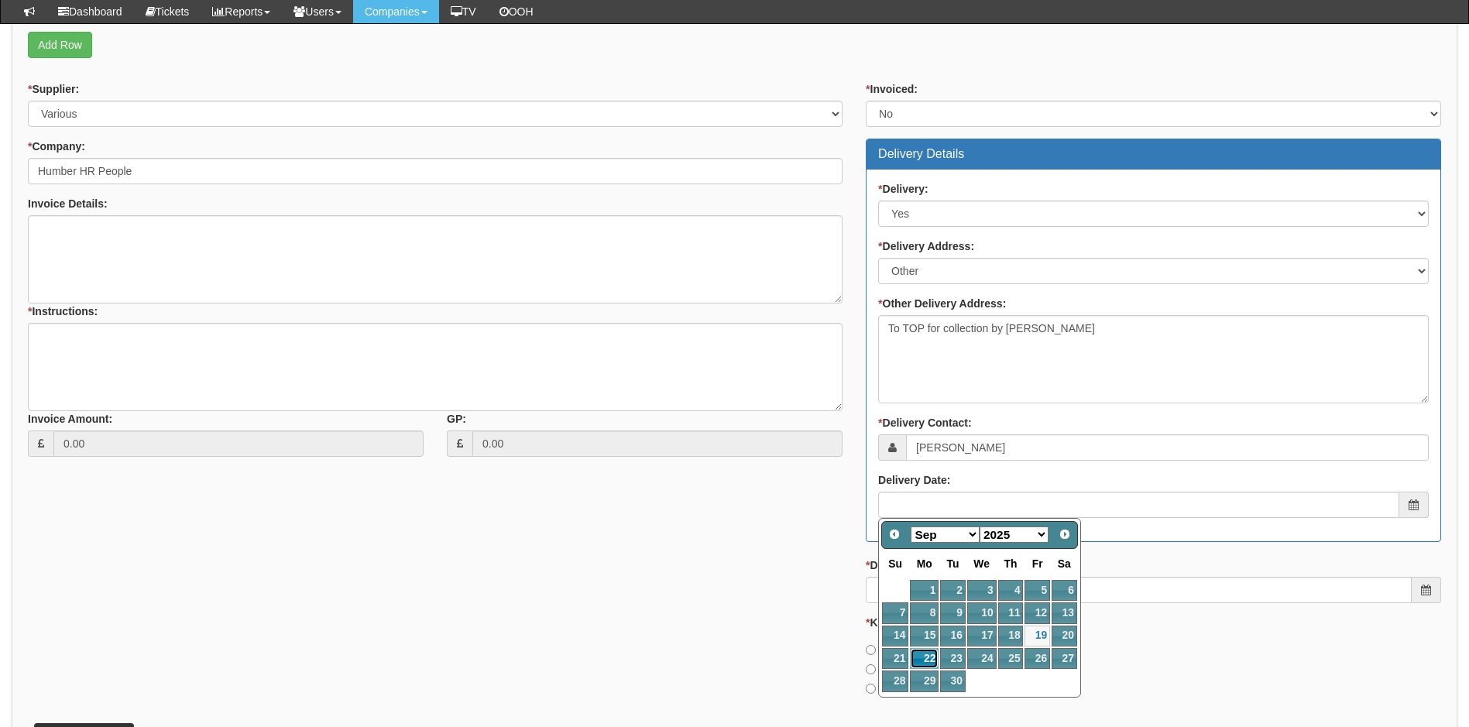
click at [927, 660] on link "22" at bounding box center [924, 658] width 29 height 21
type input "2025-09-22"
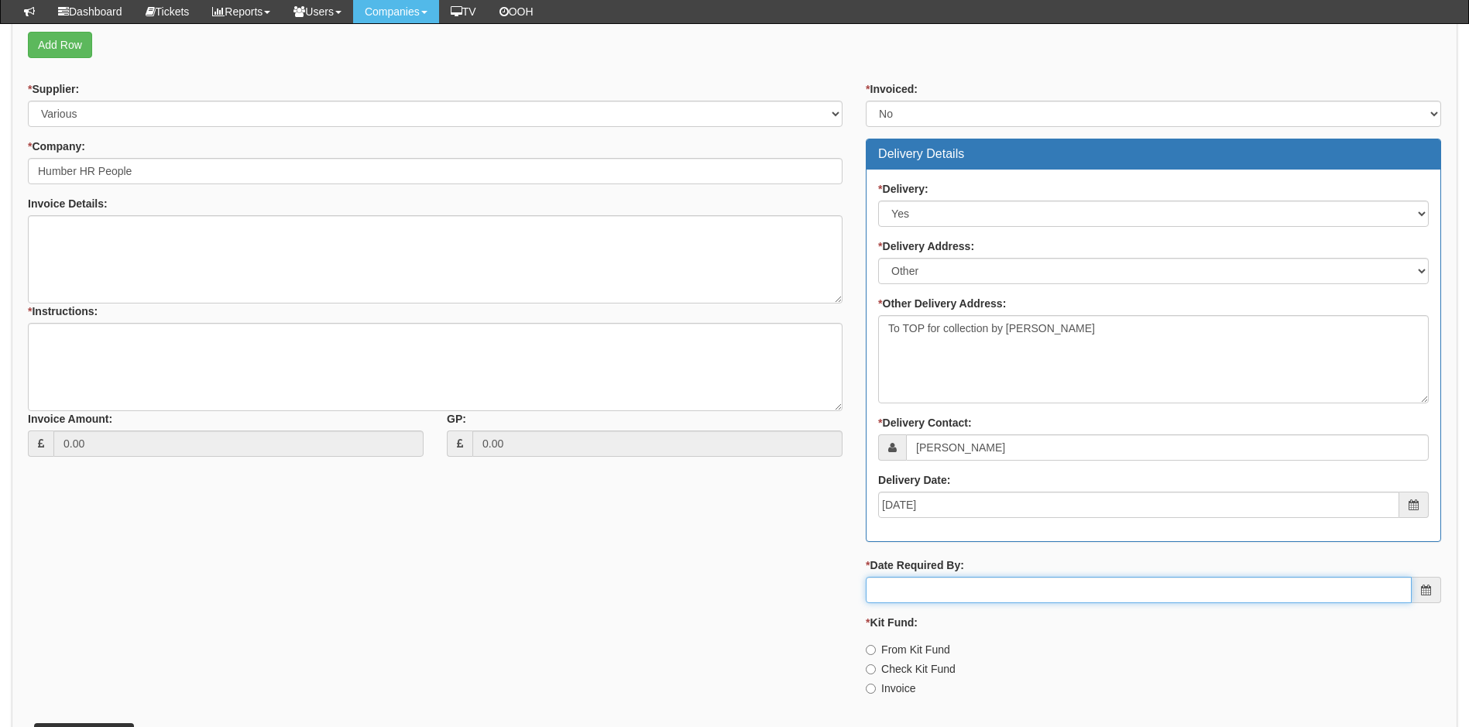
click at [938, 594] on input "* Date Required By:" at bounding box center [1139, 590] width 546 height 26
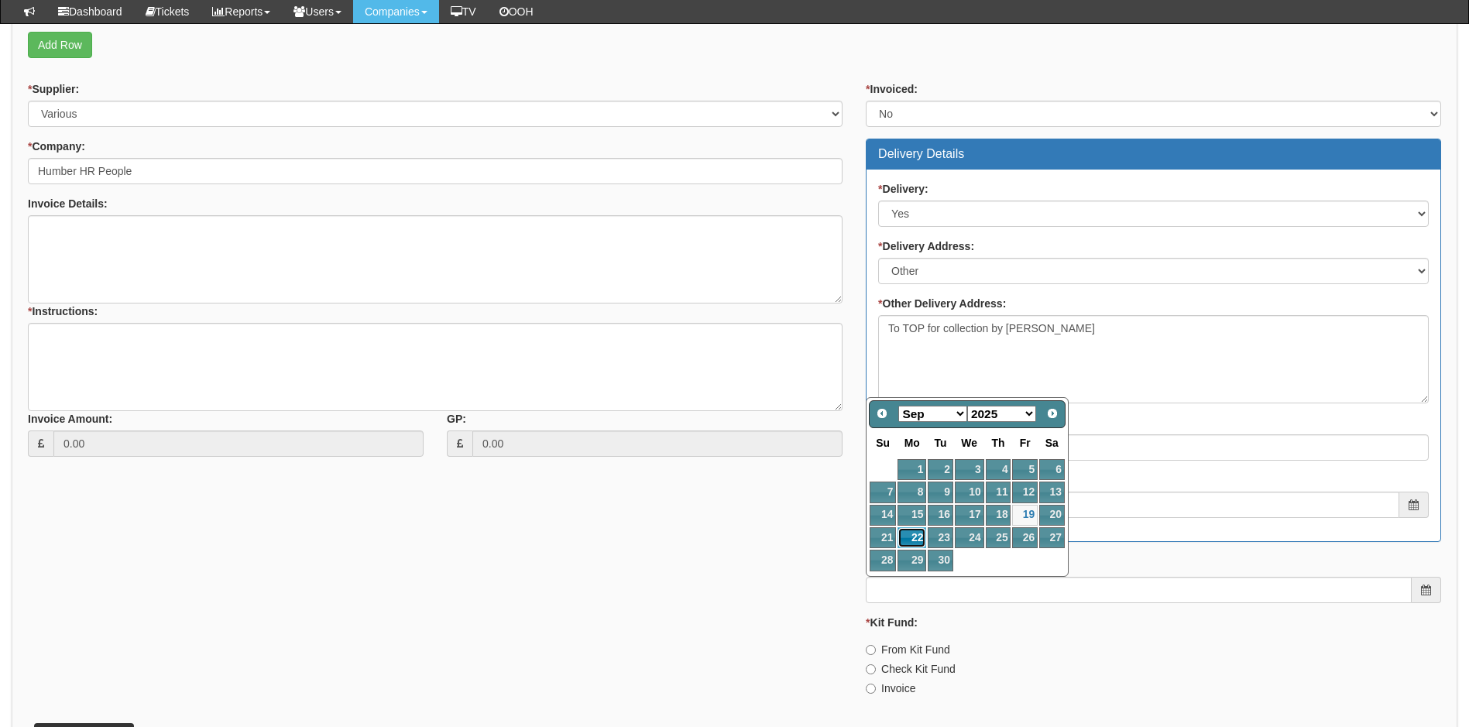
click at [917, 534] on link "22" at bounding box center [911, 537] width 29 height 21
type input "2025-09-22"
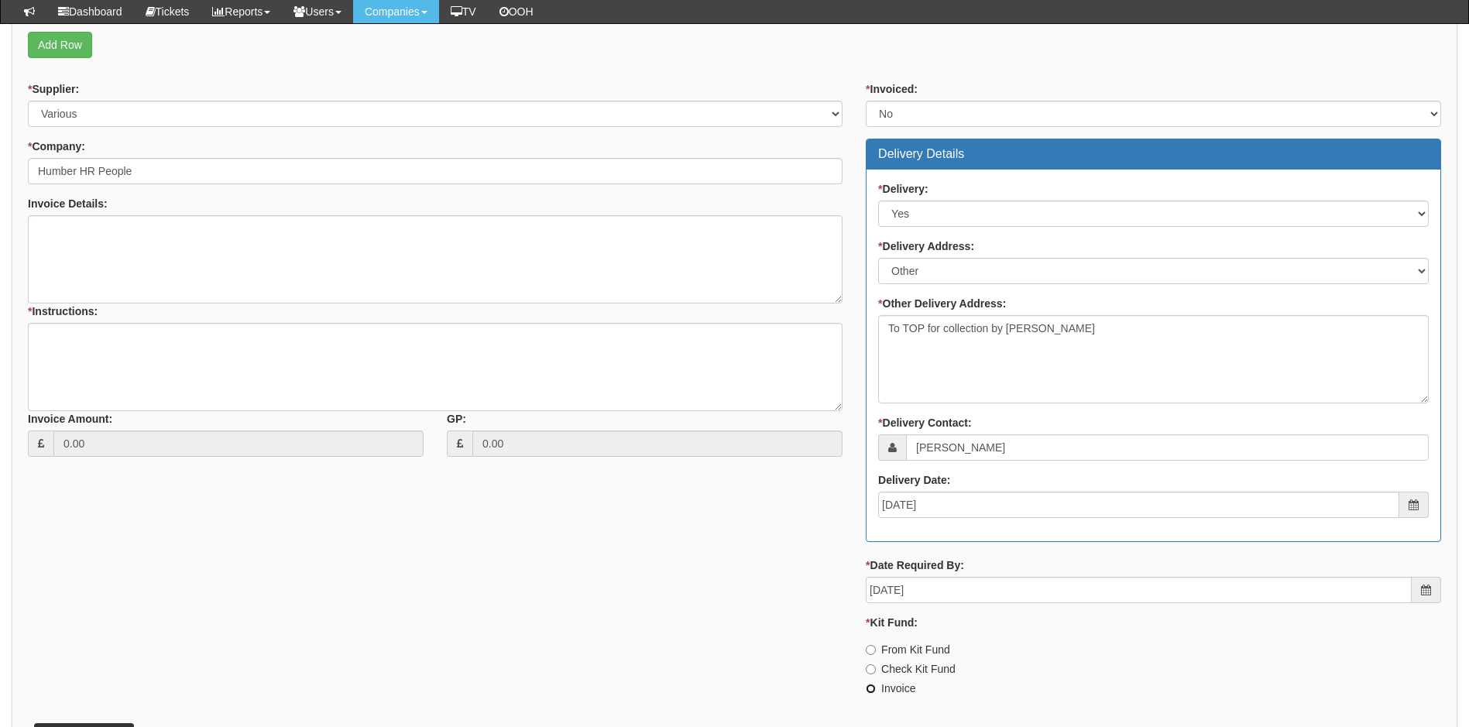
click at [870, 688] on input "Invoice" at bounding box center [871, 689] width 10 height 10
radio input "true"
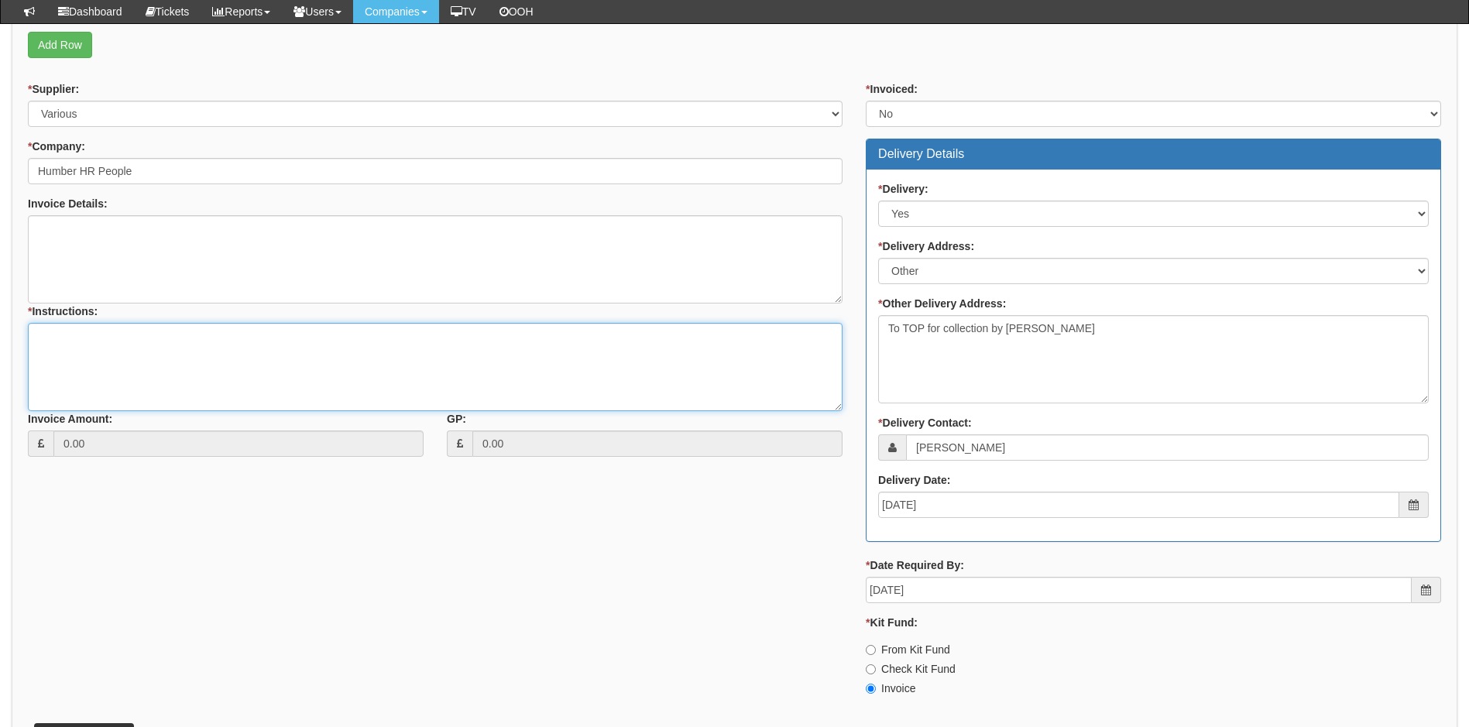
drag, startPoint x: 111, startPoint y: 338, endPoint x: 122, endPoint y: 338, distance: 11.6
click at [113, 338] on textarea "* Instructions:" at bounding box center [435, 367] width 814 height 88
click at [244, 367] on textarea "Please deliver to TOP for customer collection 1 x new o2 connection and 1 x ren…" at bounding box center [435, 367] width 814 height 88
type textarea "Please deliver to TOP for customer collection 1 x new o2 connection and 1 x ren…"
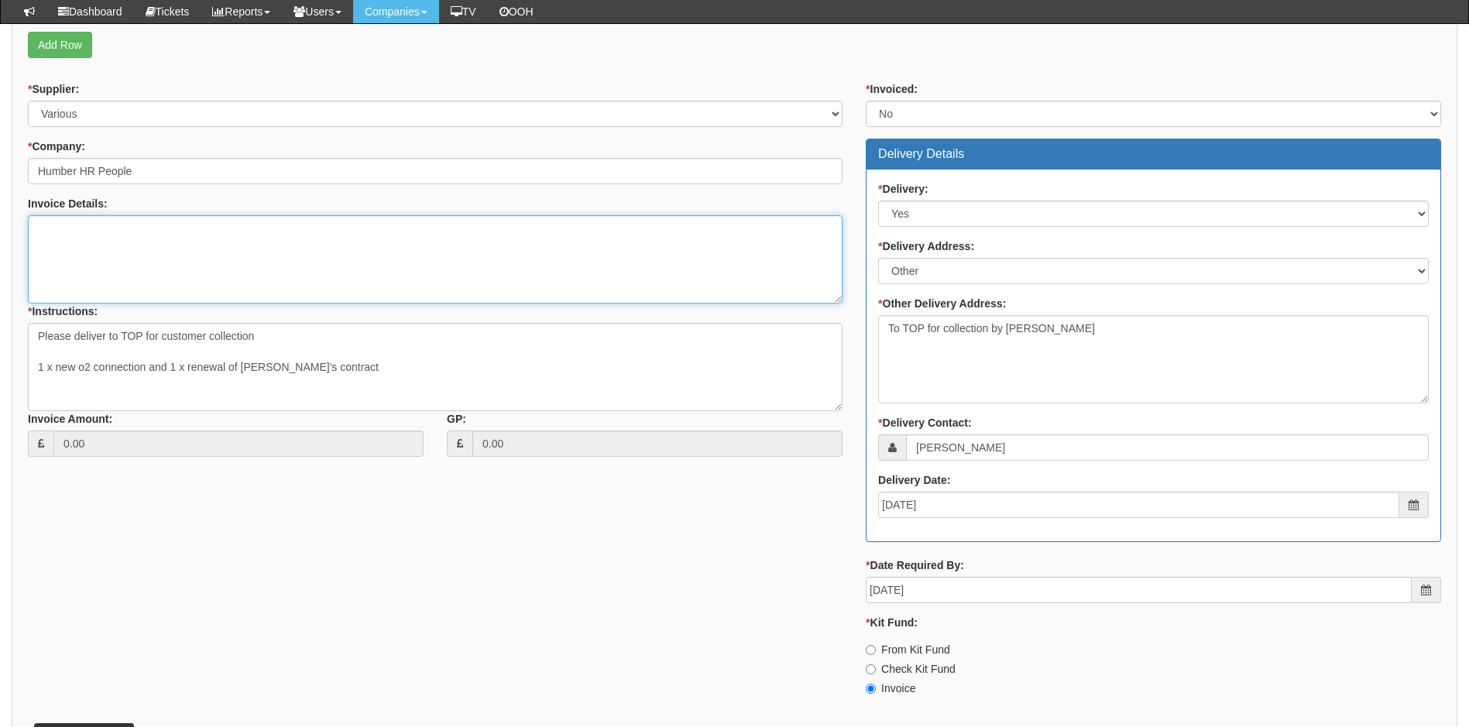
click at [204, 246] on textarea "Invoice Details:" at bounding box center [435, 259] width 814 height 88
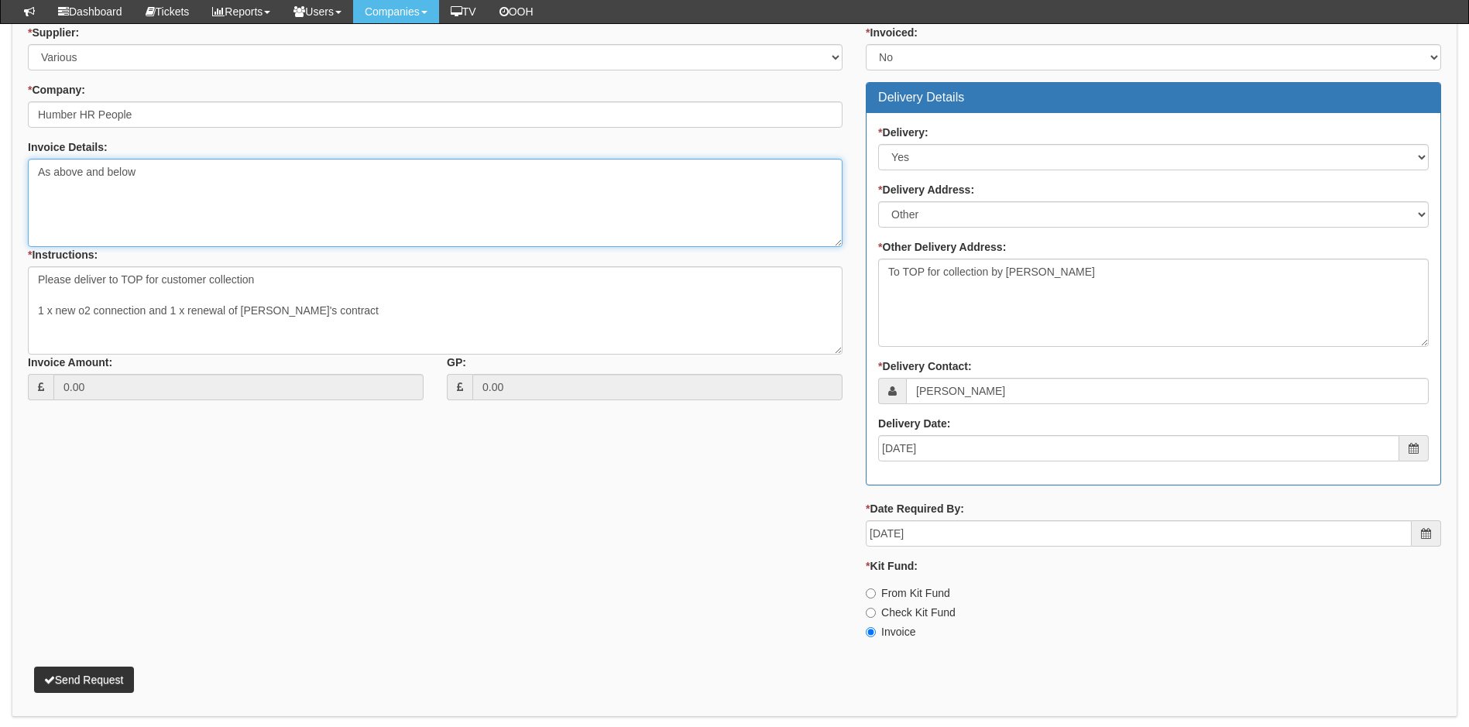
scroll to position [728, 0]
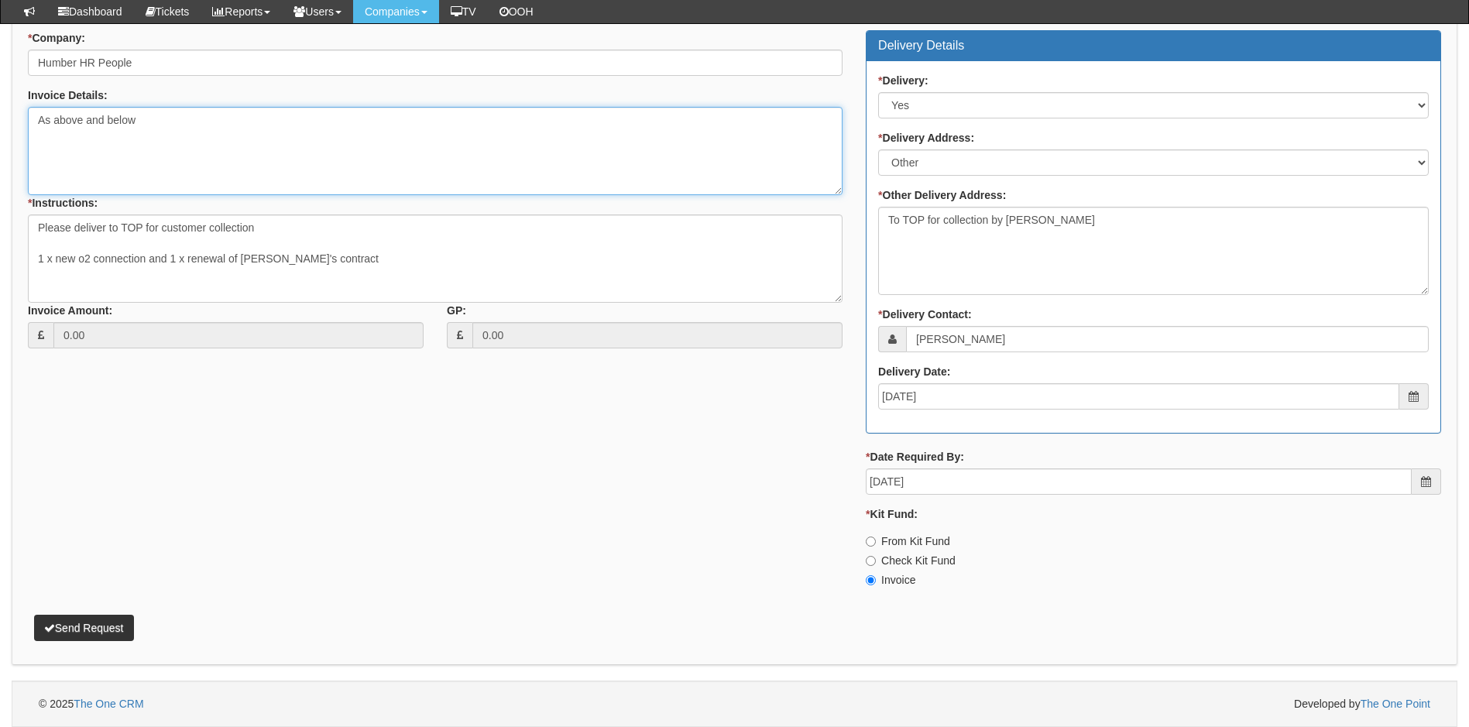
type textarea "As above and below"
click at [85, 626] on button "Send Request" at bounding box center [84, 628] width 100 height 26
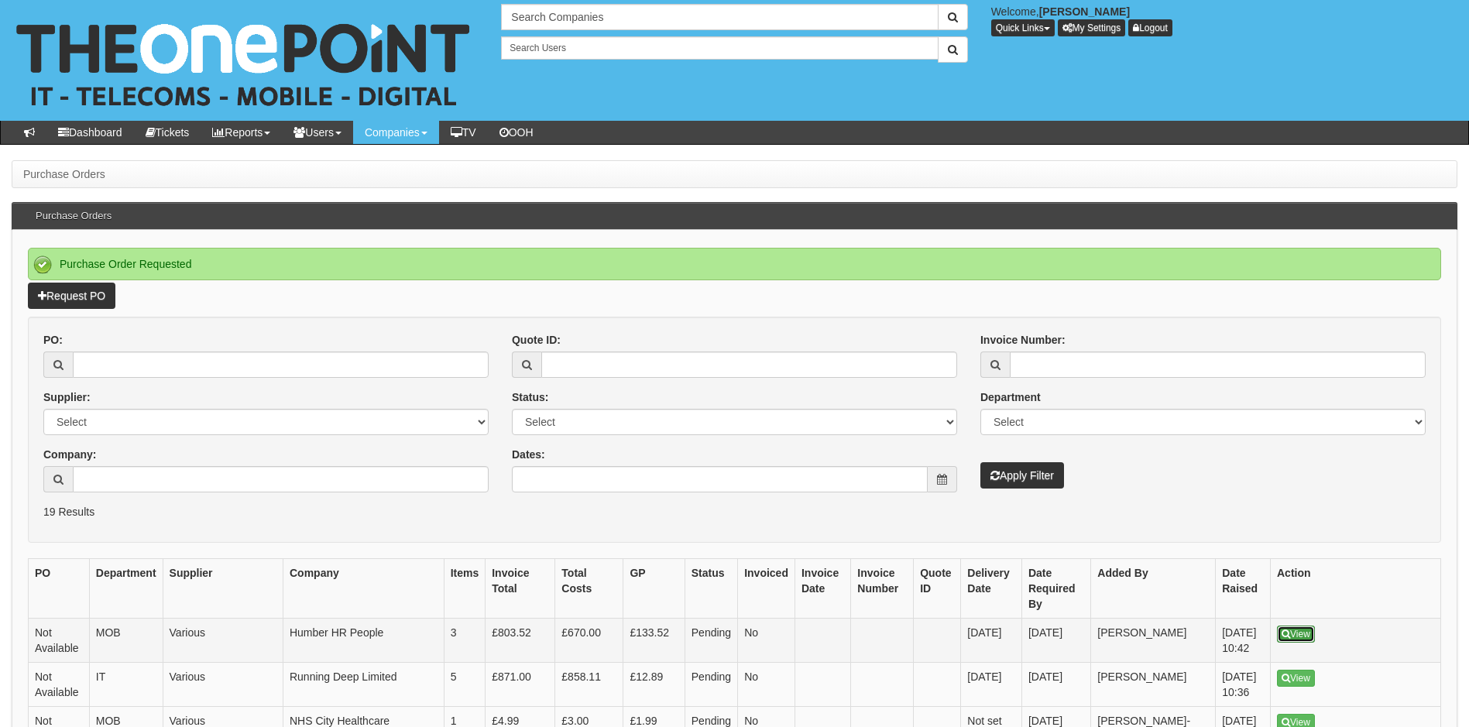
click at [1298, 632] on link "View" at bounding box center [1296, 634] width 38 height 17
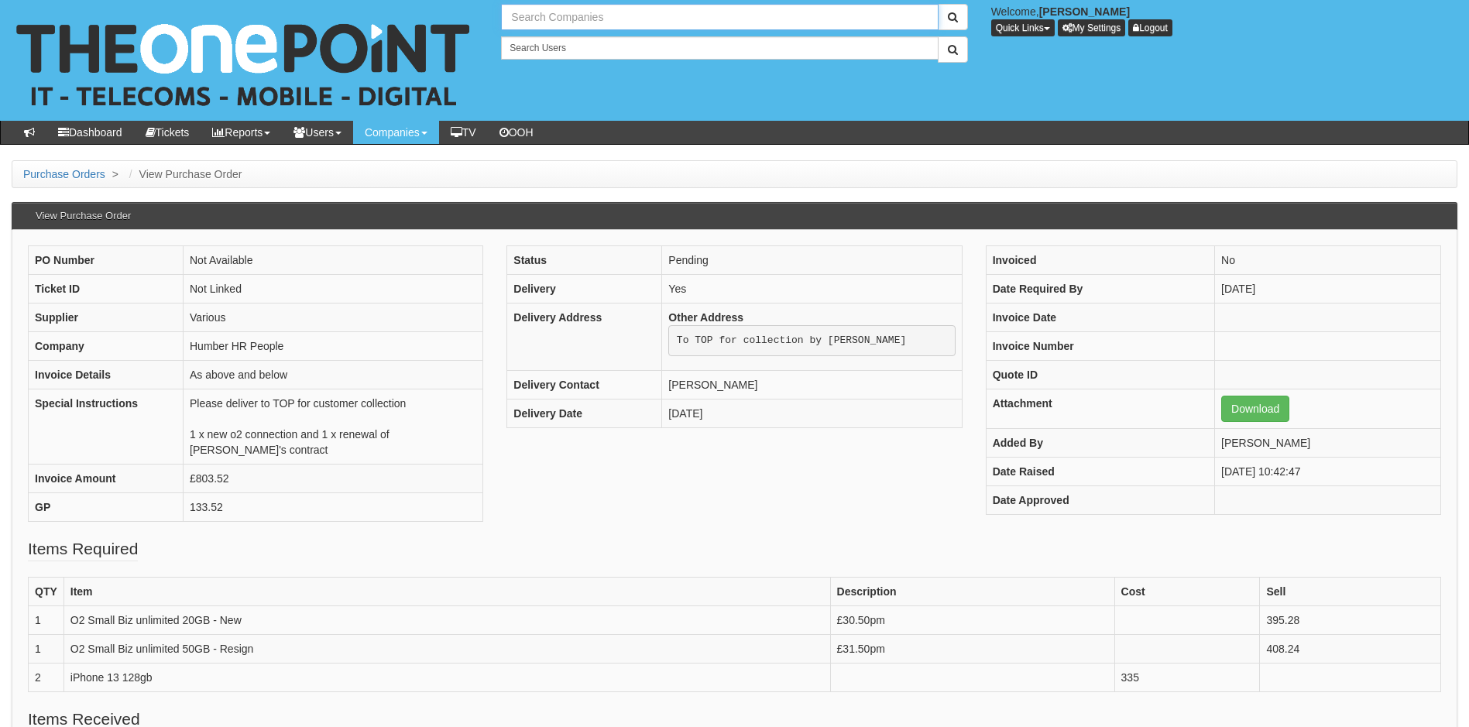
click at [588, 15] on input "text" at bounding box center [719, 17] width 437 height 26
click at [568, 41] on link "Gassco AS UK" at bounding box center [719, 43] width 434 height 22
type input "Gassco AS UK"
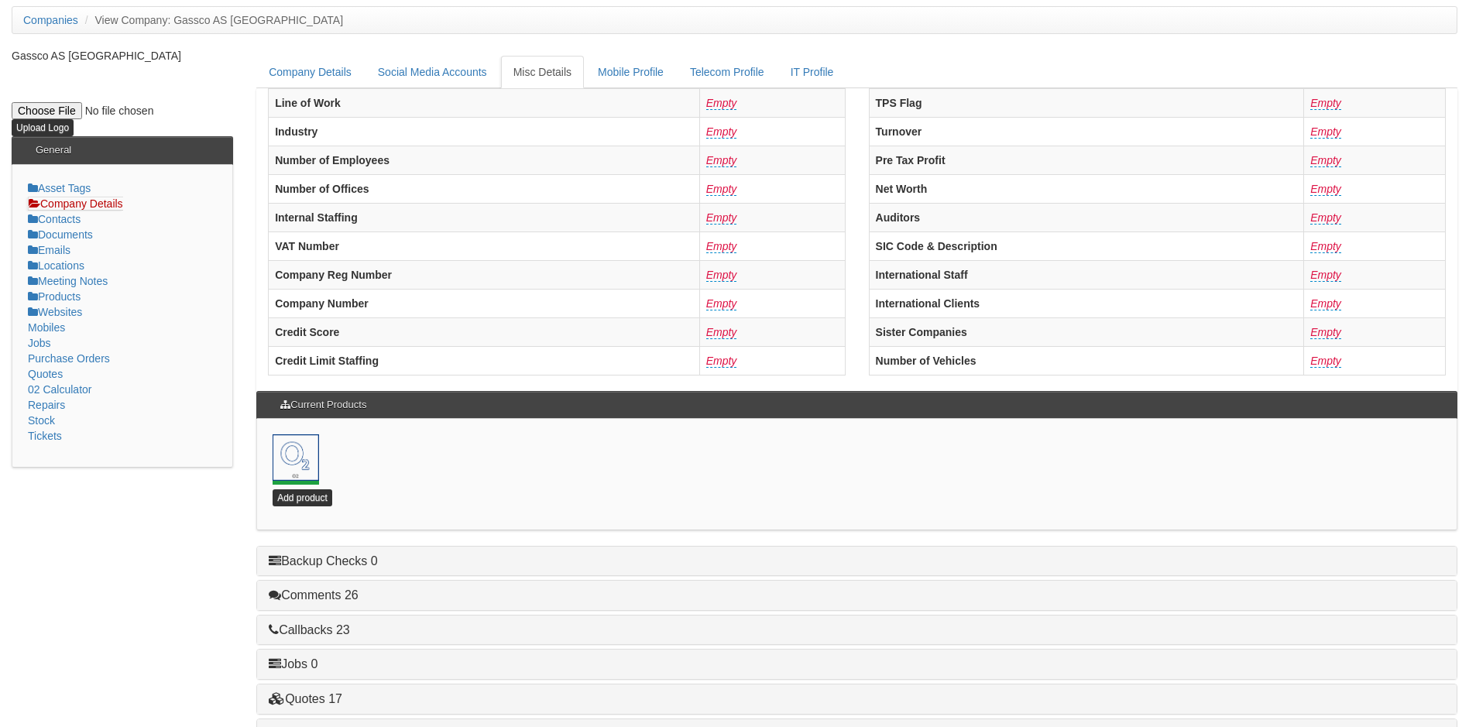
scroll to position [333, 0]
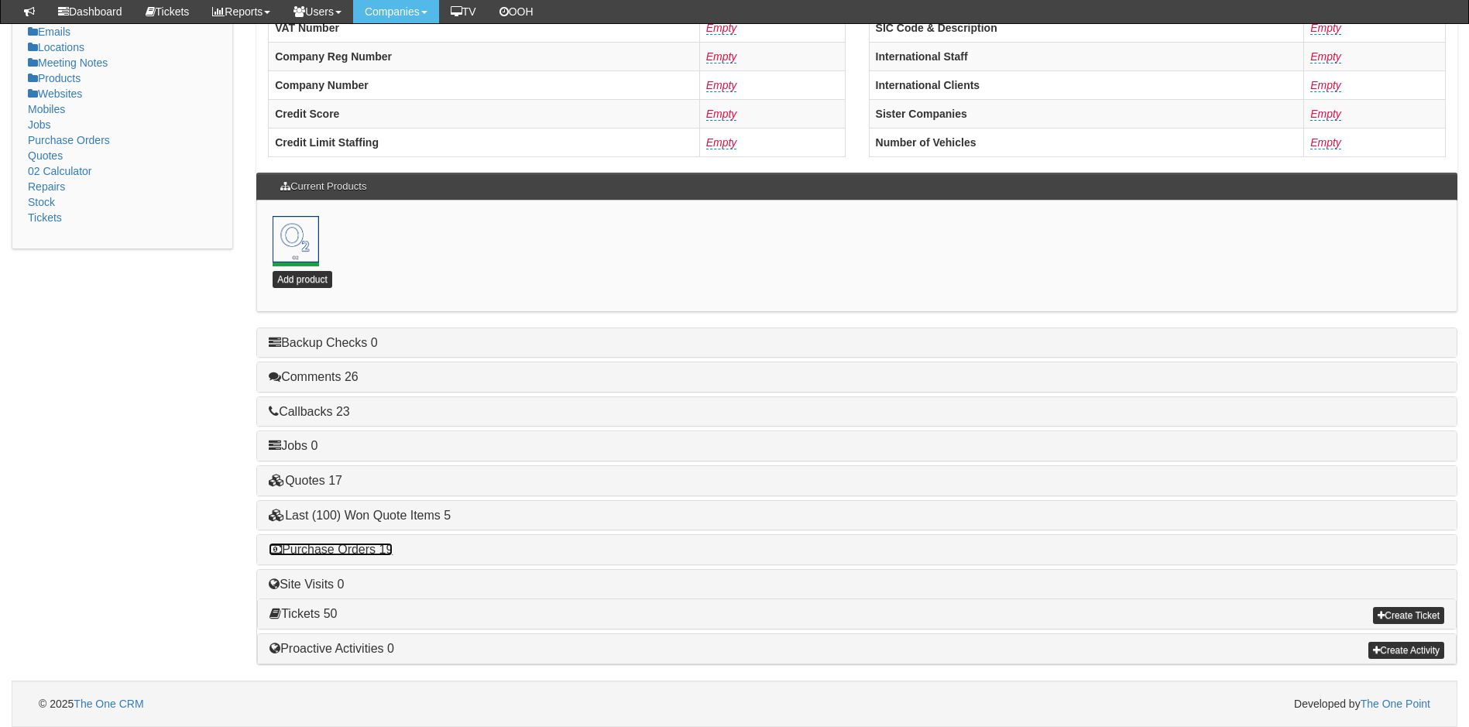
click at [366, 548] on link "Purchase Orders 19" at bounding box center [331, 549] width 124 height 13
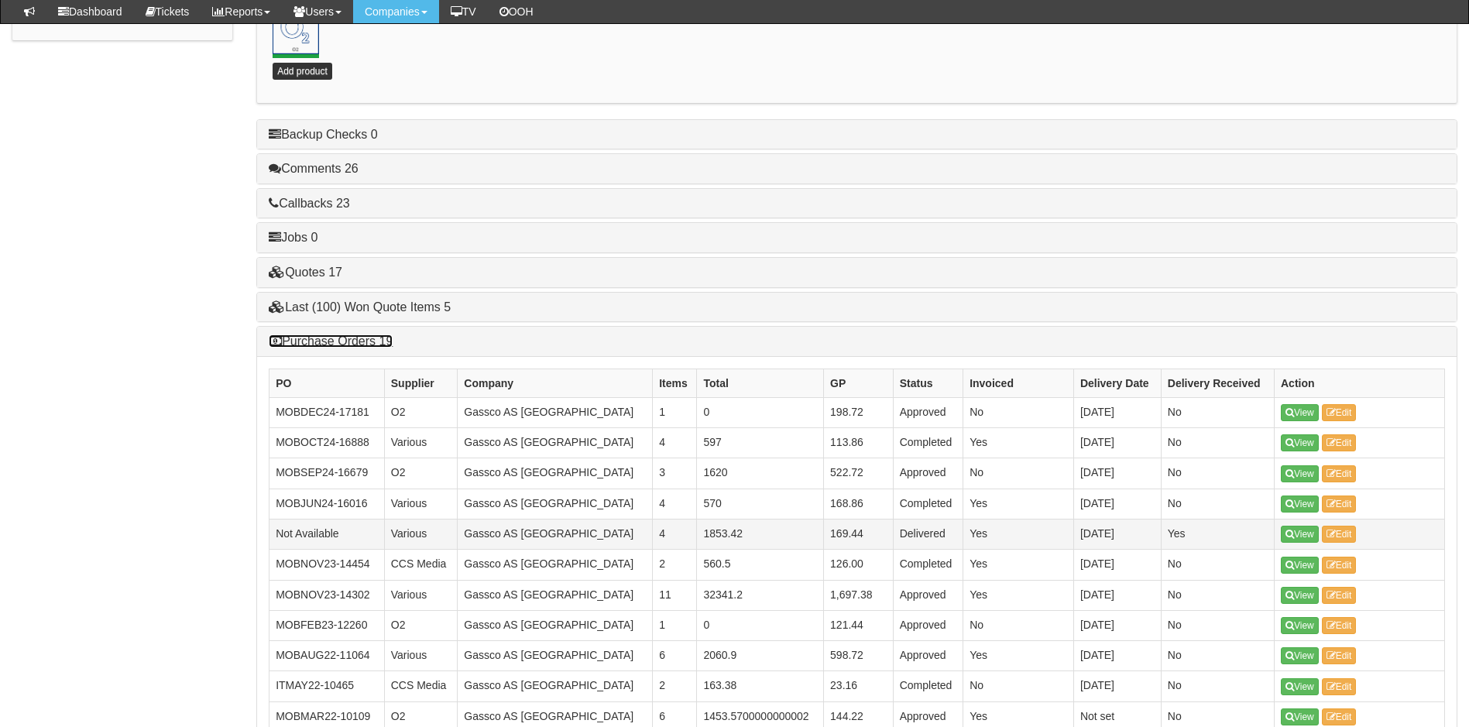
scroll to position [565, 0]
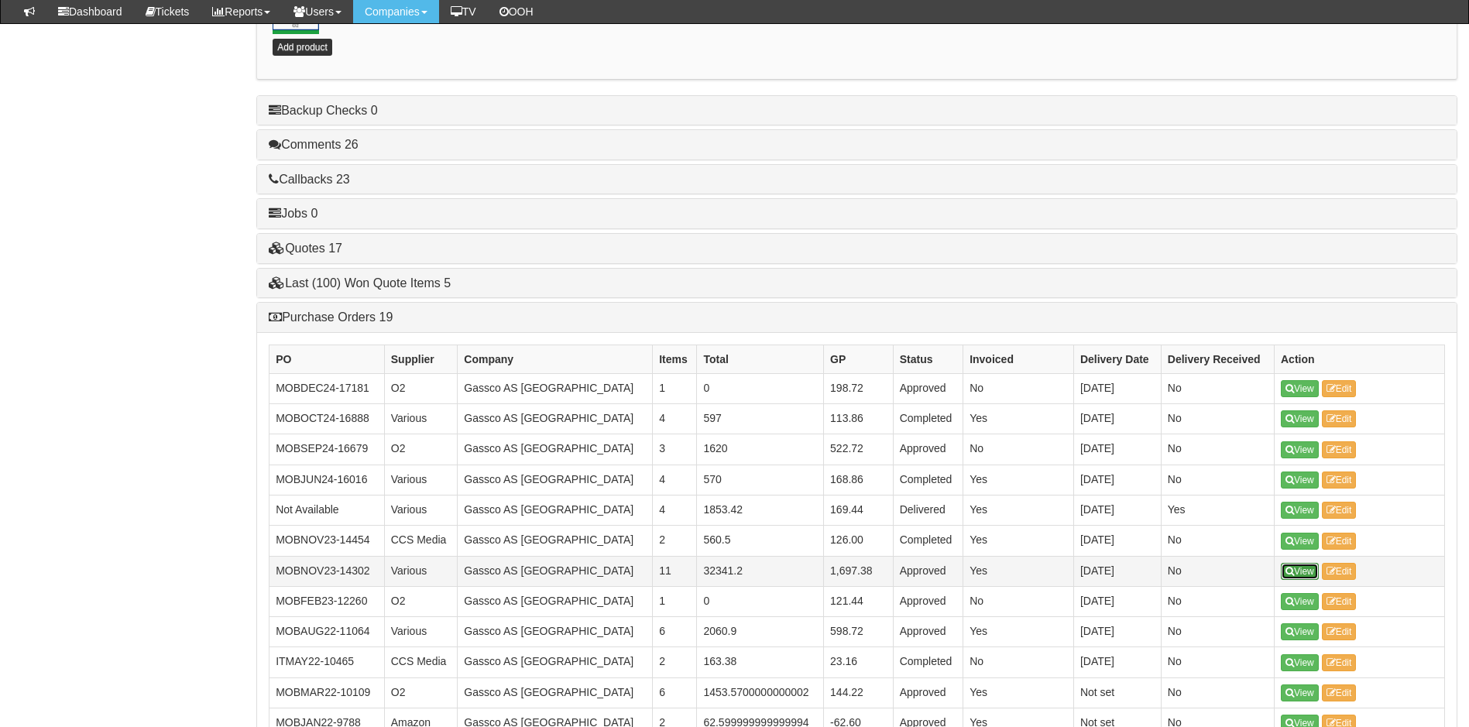
click at [1305, 571] on link "View" at bounding box center [1299, 571] width 38 height 17
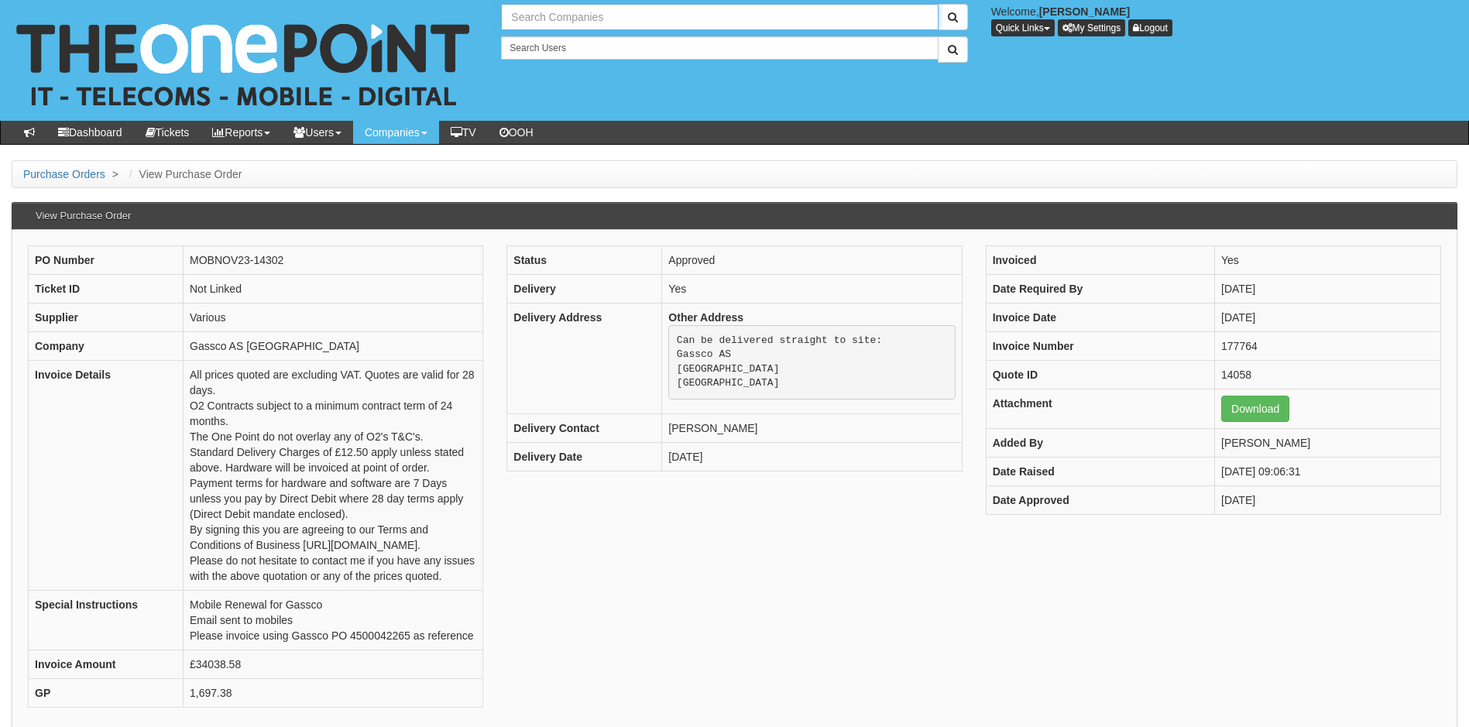
click at [584, 15] on input "text" at bounding box center [719, 17] width 437 height 26
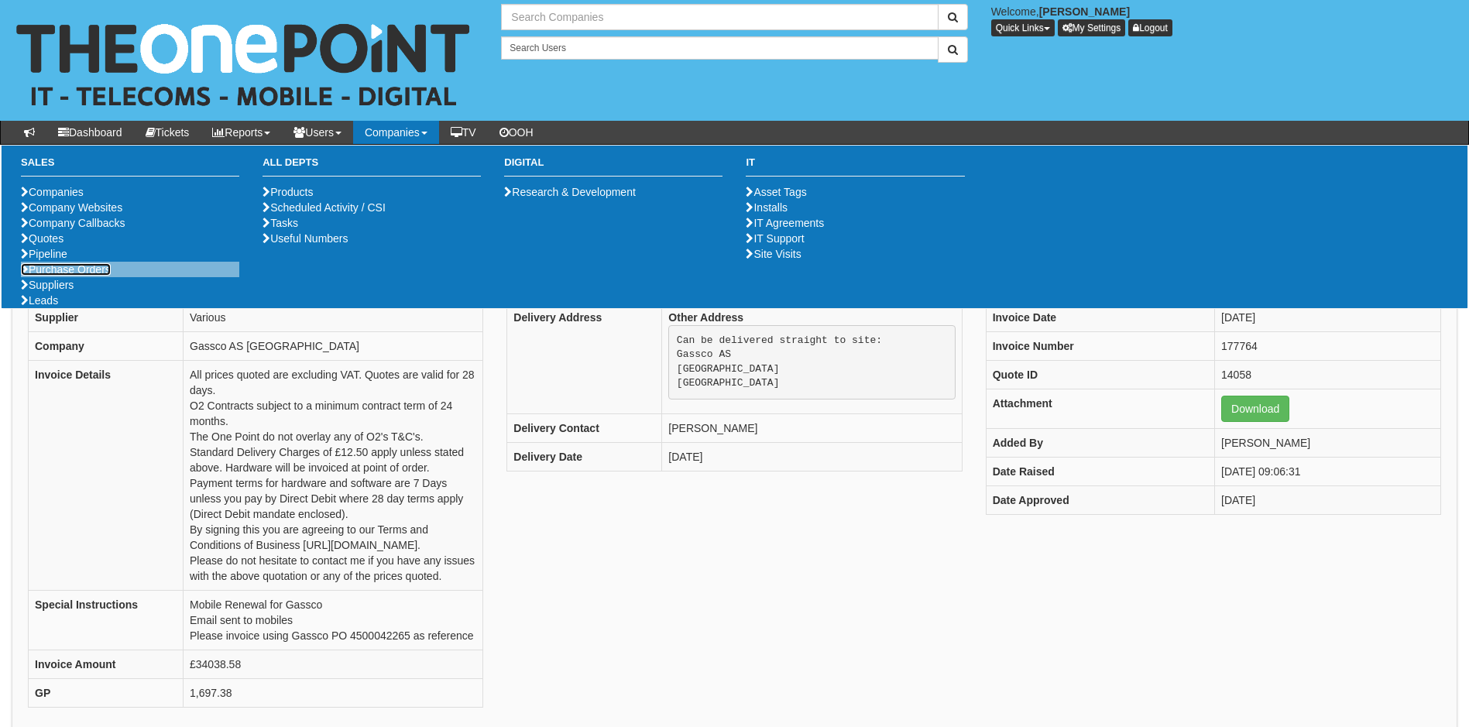
type input "Search Companies"
click at [72, 276] on link "Purchase Orders" at bounding box center [66, 269] width 90 height 12
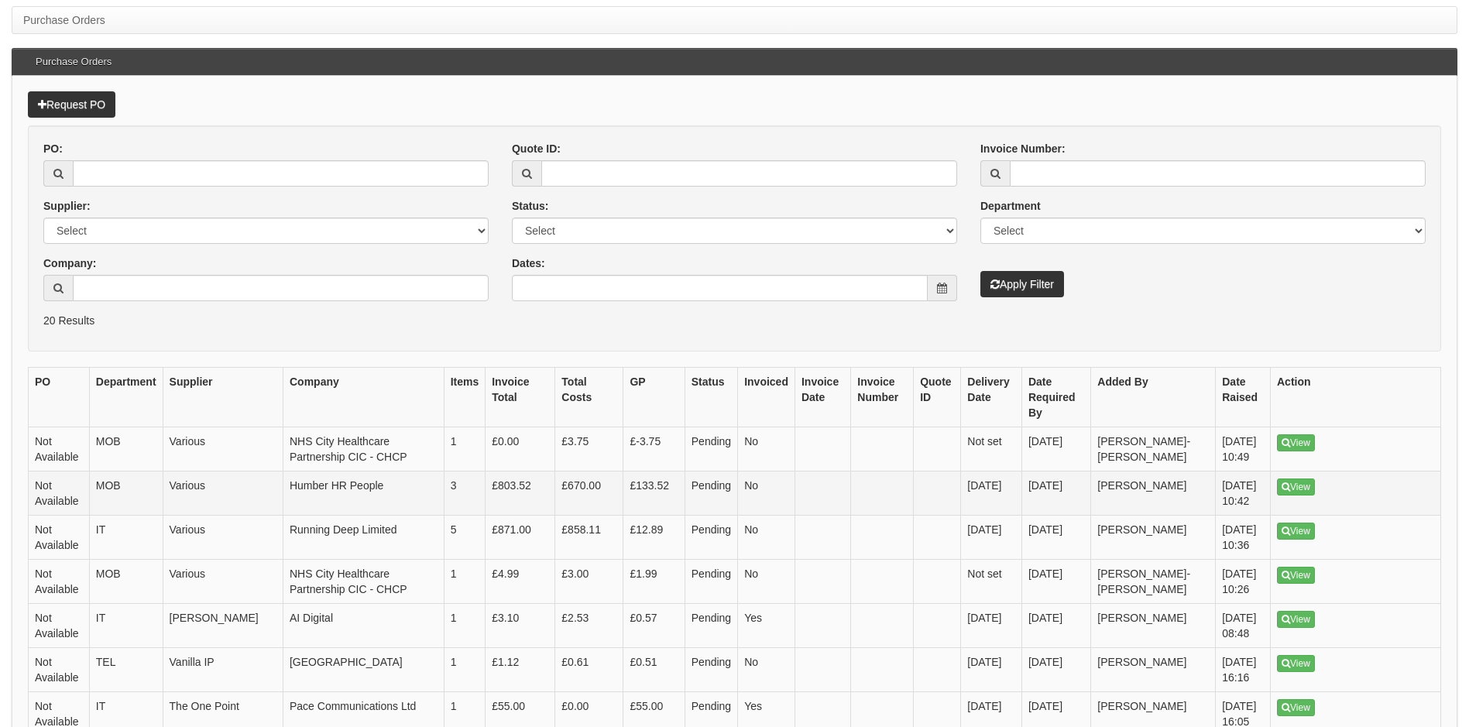
scroll to position [155, 0]
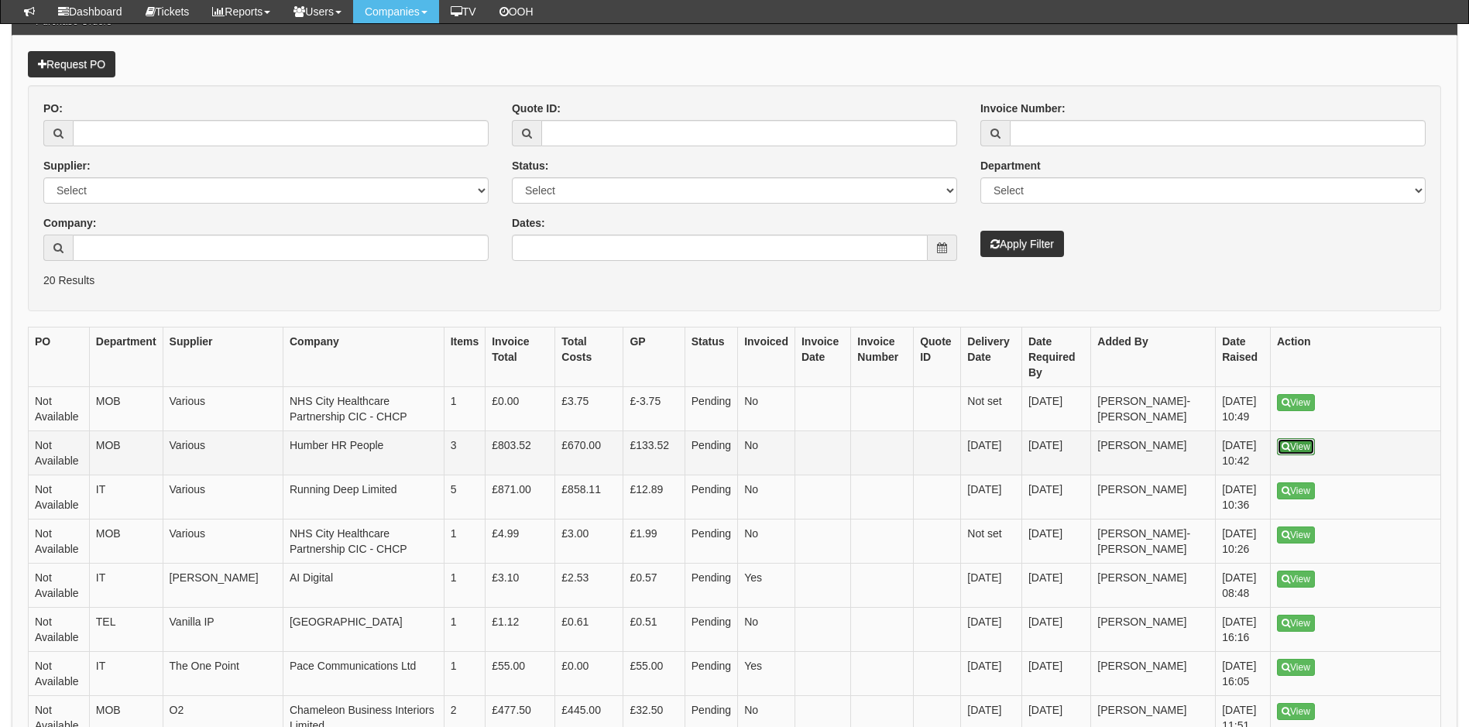
click at [1302, 455] on link "View" at bounding box center [1296, 446] width 38 height 17
